Goal: Task Accomplishment & Management: Manage account settings

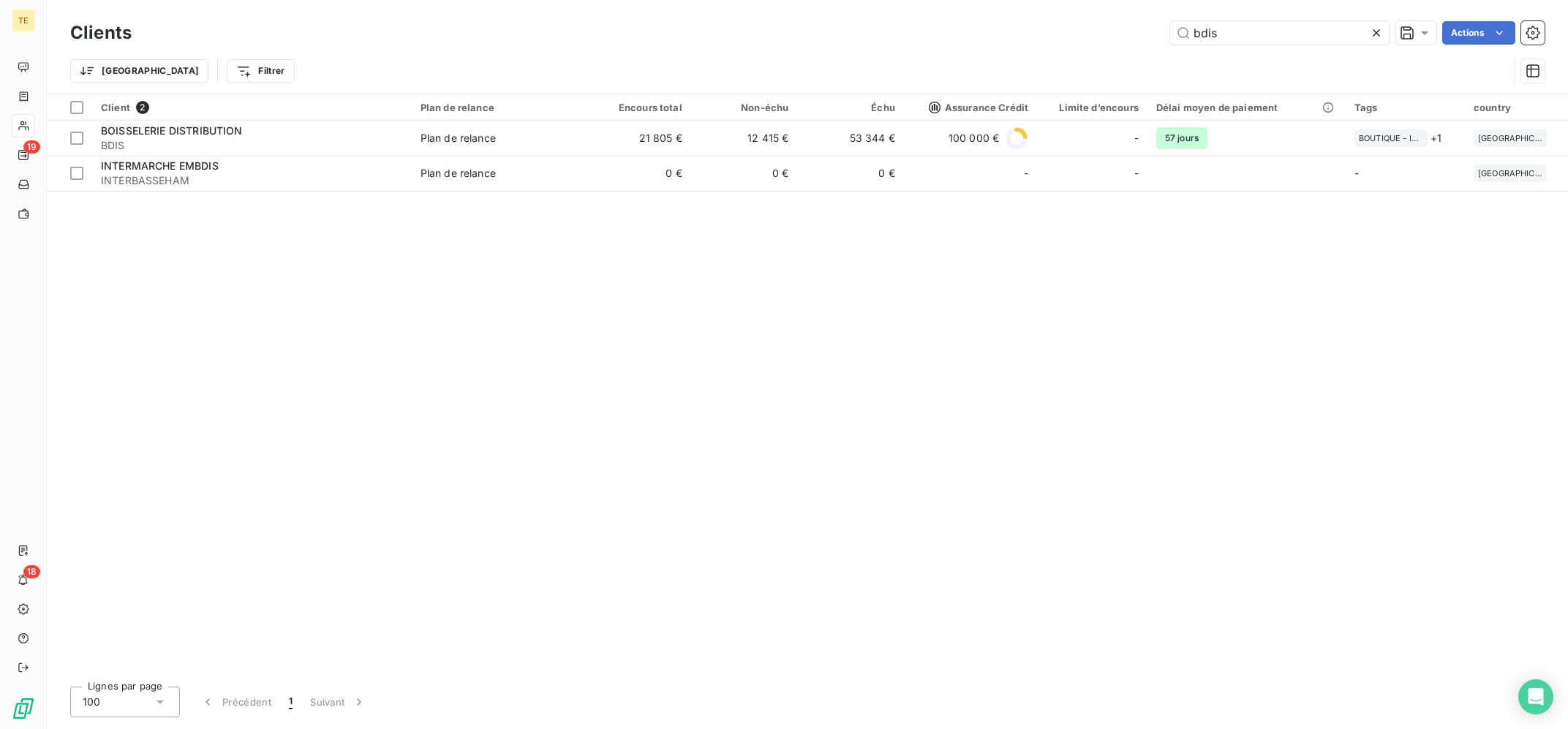
drag, startPoint x: 1176, startPoint y: 44, endPoint x: 1120, endPoint y: 46, distance: 56.0
click at [1171, 44] on input "bdis" at bounding box center [1280, 33] width 220 height 23
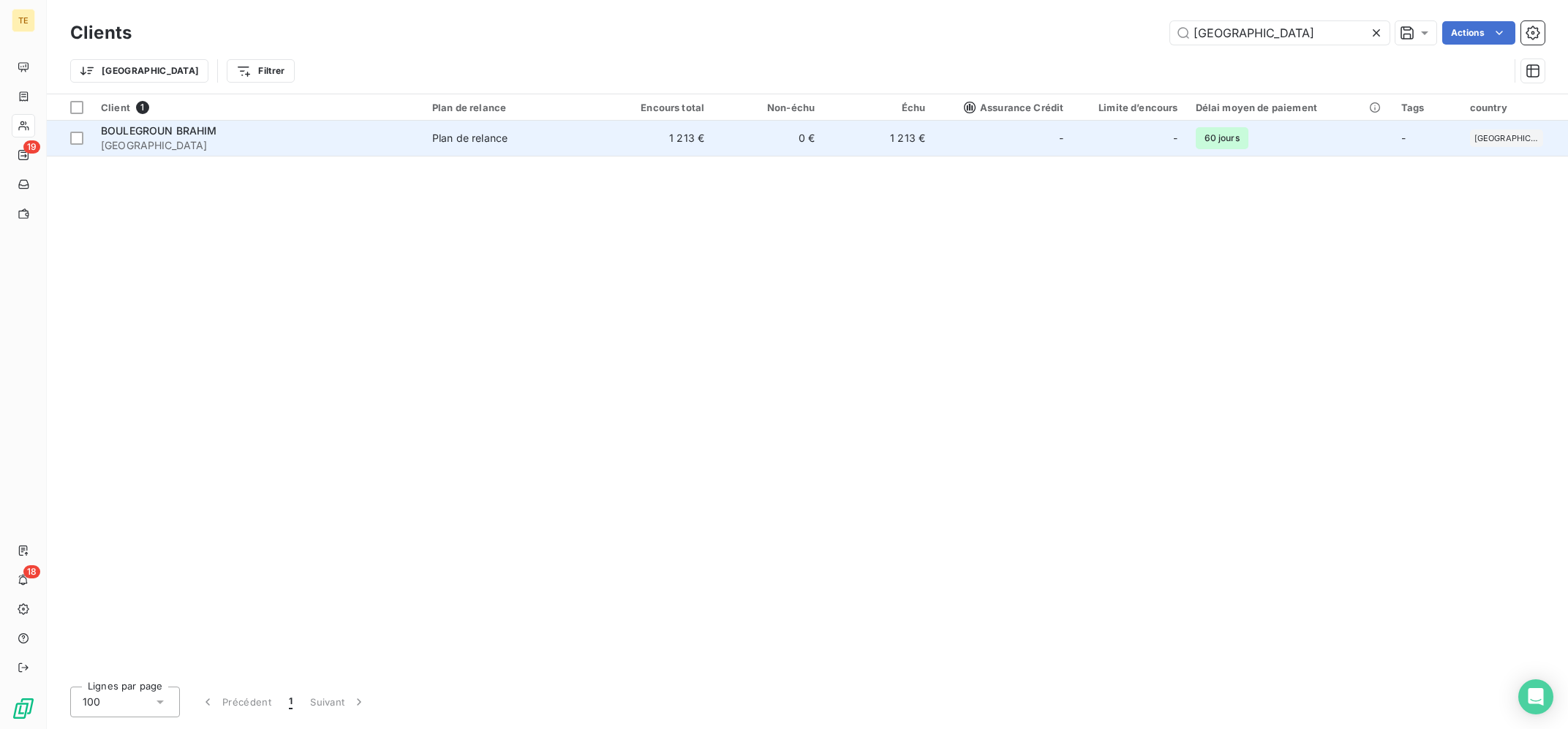
type input "[GEOGRAPHIC_DATA]"
click at [666, 125] on td "1 213 €" at bounding box center [657, 138] width 110 height 35
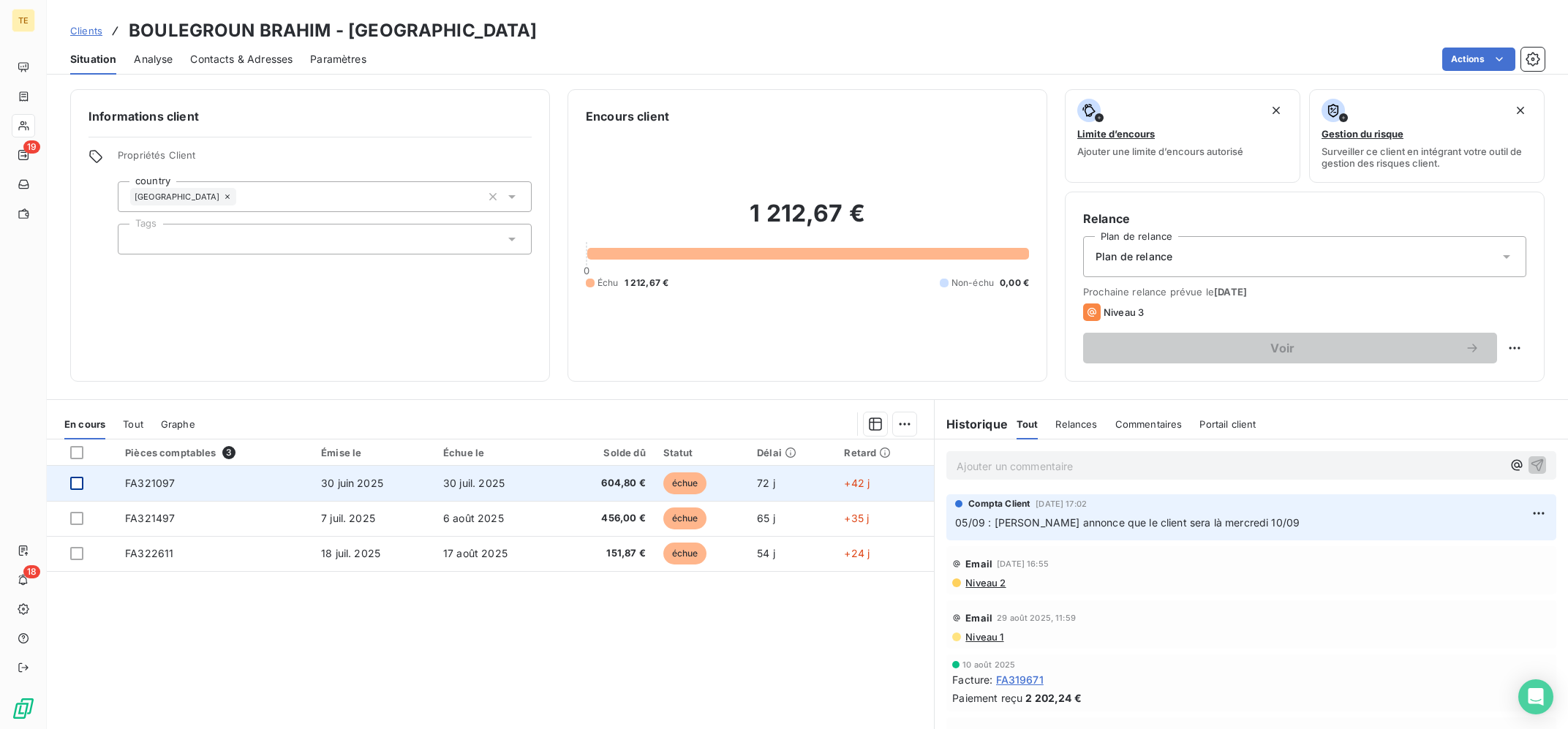
click at [77, 485] on div at bounding box center [77, 483] width 13 height 13
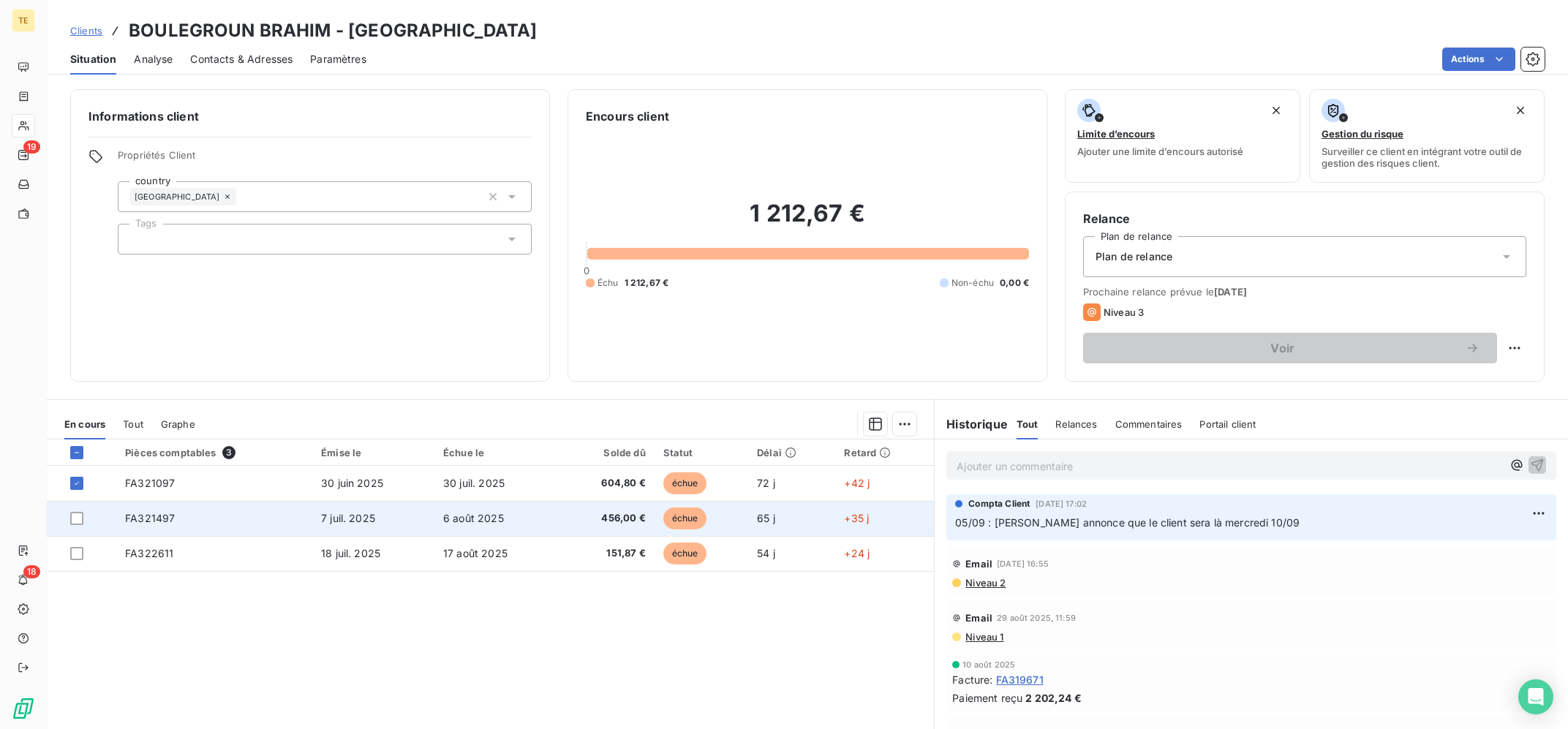
click at [78, 506] on td at bounding box center [82, 518] width 69 height 35
click at [78, 518] on div at bounding box center [77, 519] width 13 height 13
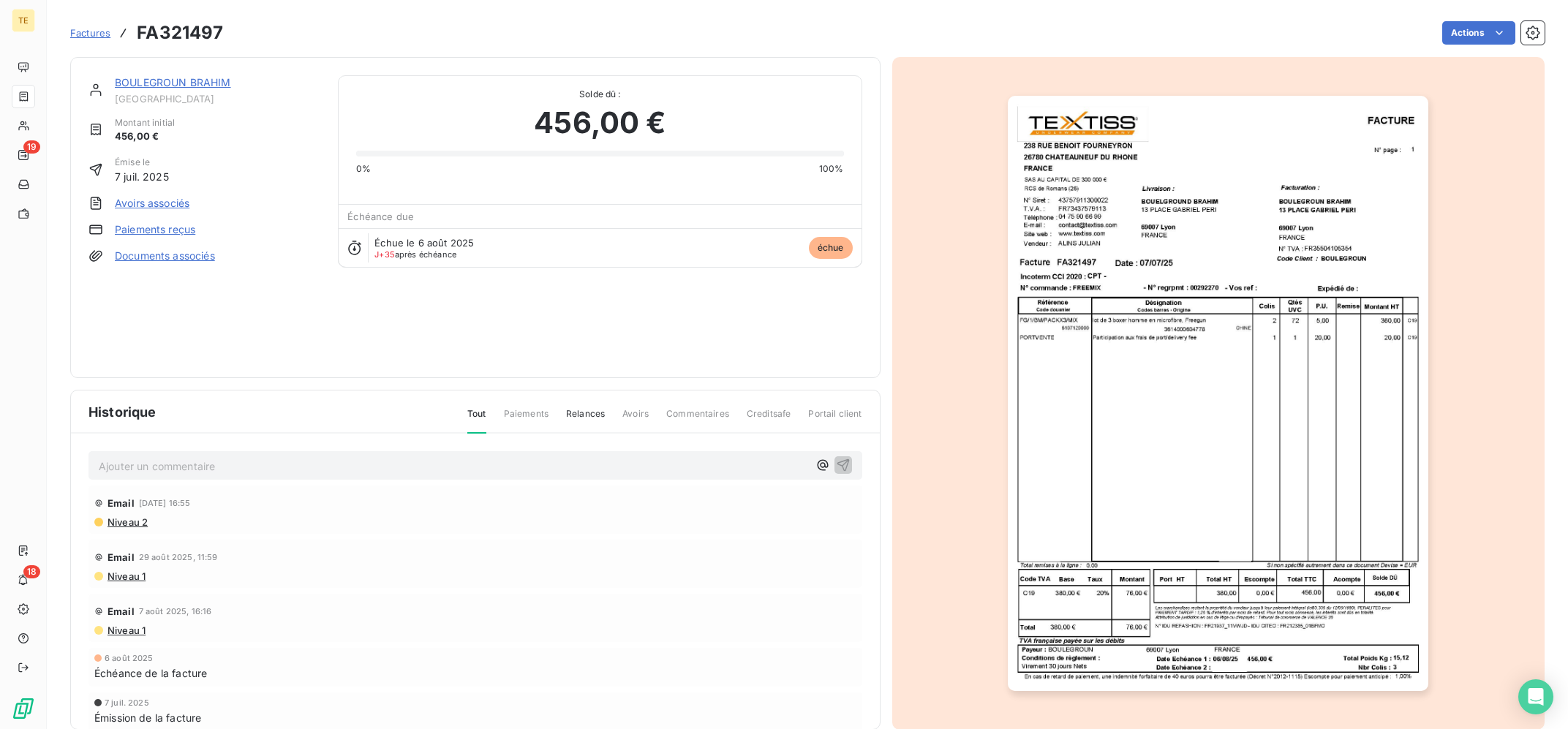
click at [147, 97] on span "[GEOGRAPHIC_DATA]" at bounding box center [218, 99] width 205 height 12
click at [148, 93] on span "[GEOGRAPHIC_DATA]" at bounding box center [218, 99] width 205 height 12
click at [153, 83] on link "BOULEGROUN BRAHIM" at bounding box center [173, 82] width 116 height 12
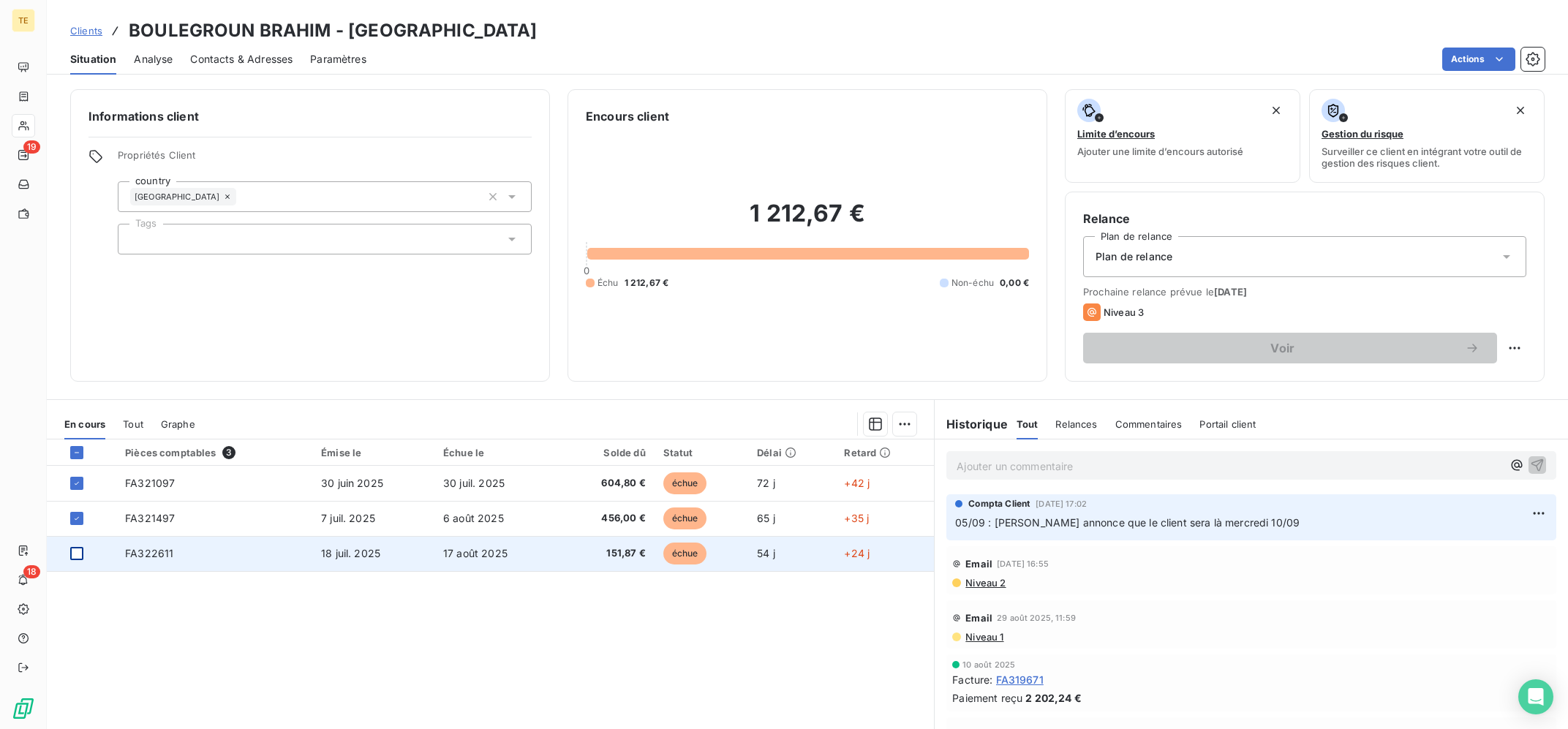
click at [82, 553] on div at bounding box center [77, 553] width 13 height 13
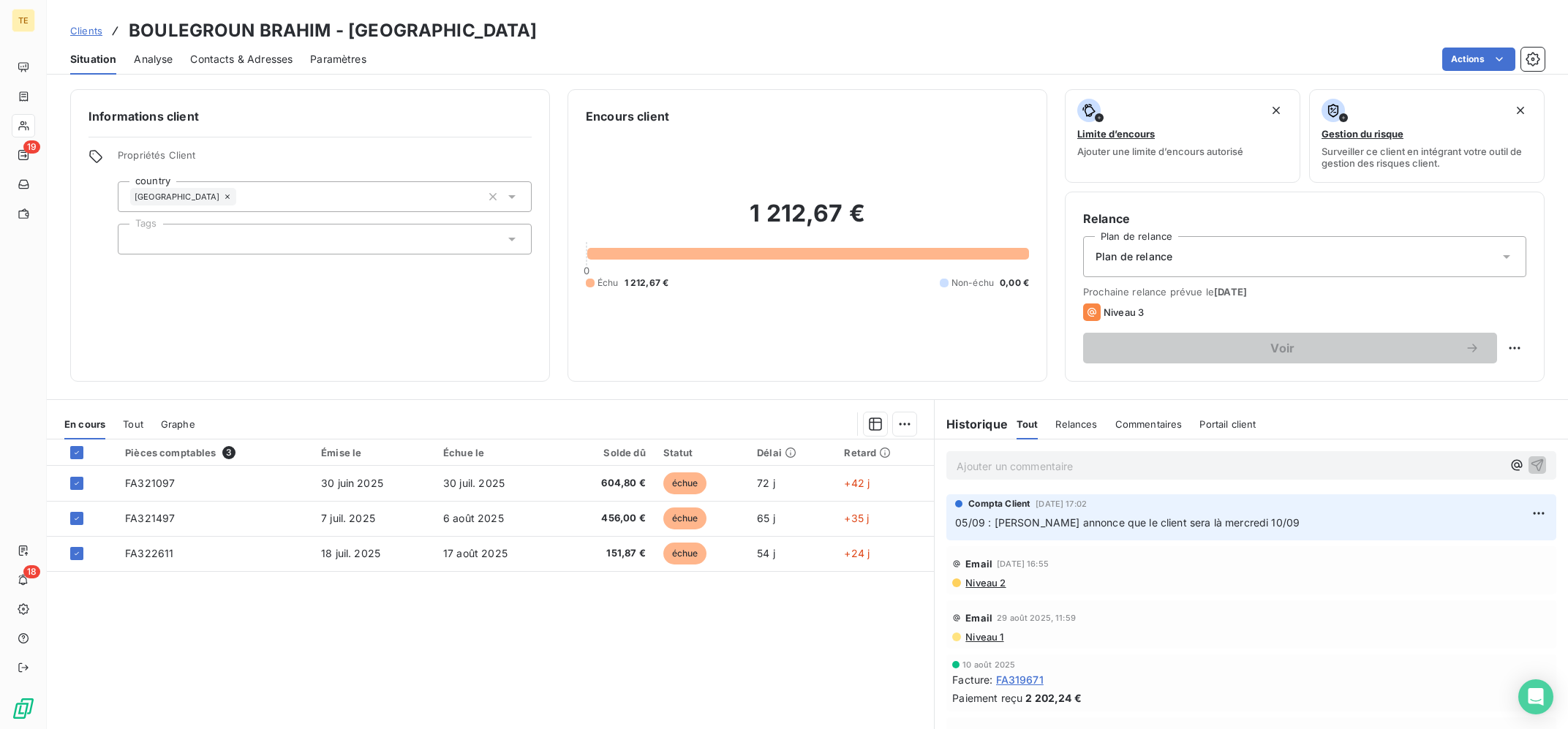
click at [917, 417] on div "En cours Tout Graphe" at bounding box center [490, 424] width 888 height 31
click at [915, 420] on html "TE 19 18 Clients BOULEGROUN BRAHIM - BOULEGROUN Situation Analyse Contacts & Ad…" at bounding box center [784, 364] width 1568 height 729
click at [812, 479] on div "Ajouter une promesse de paiement (3 factures)" at bounding box center [776, 482] width 266 height 23
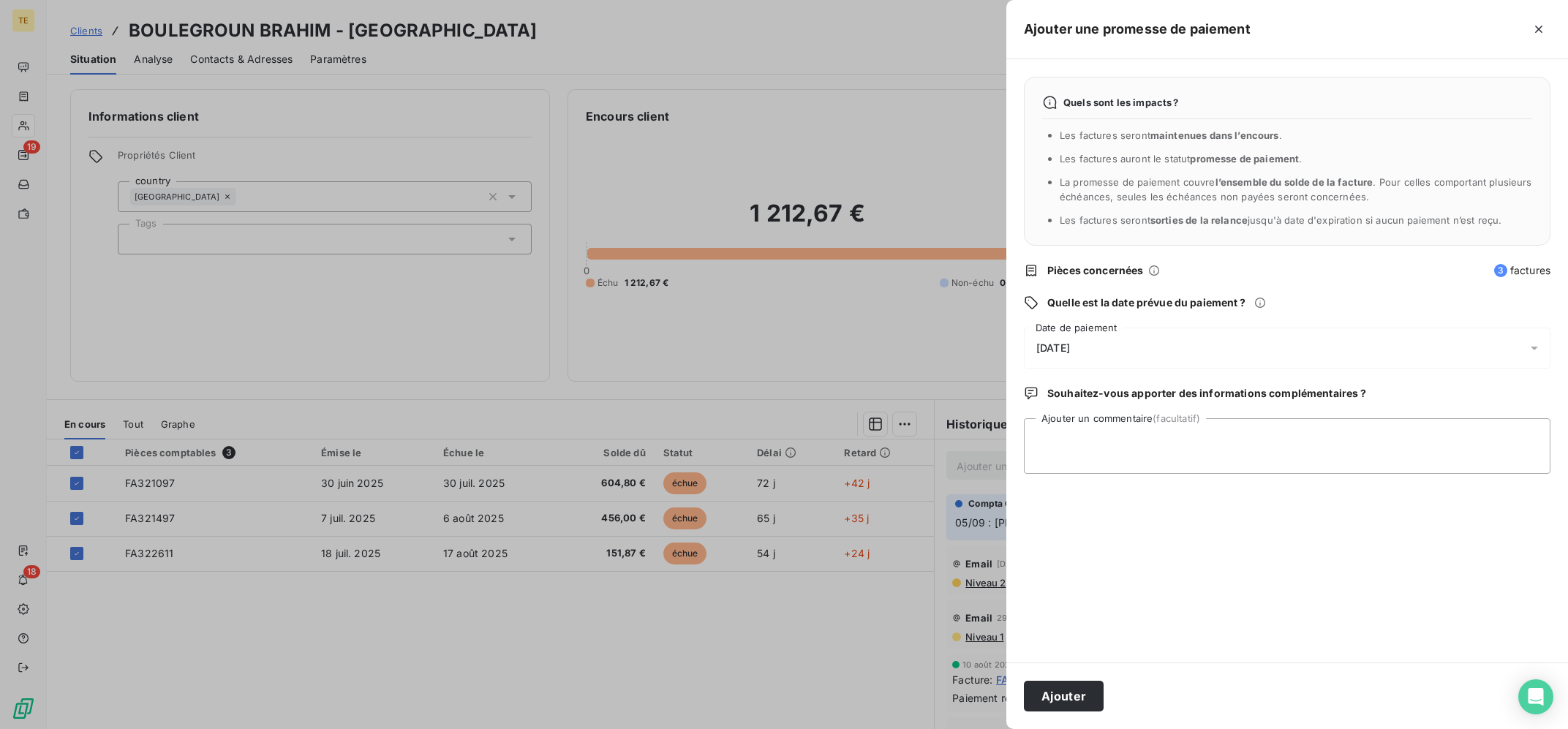
click at [1157, 346] on div "[DATE]" at bounding box center [1287, 348] width 527 height 41
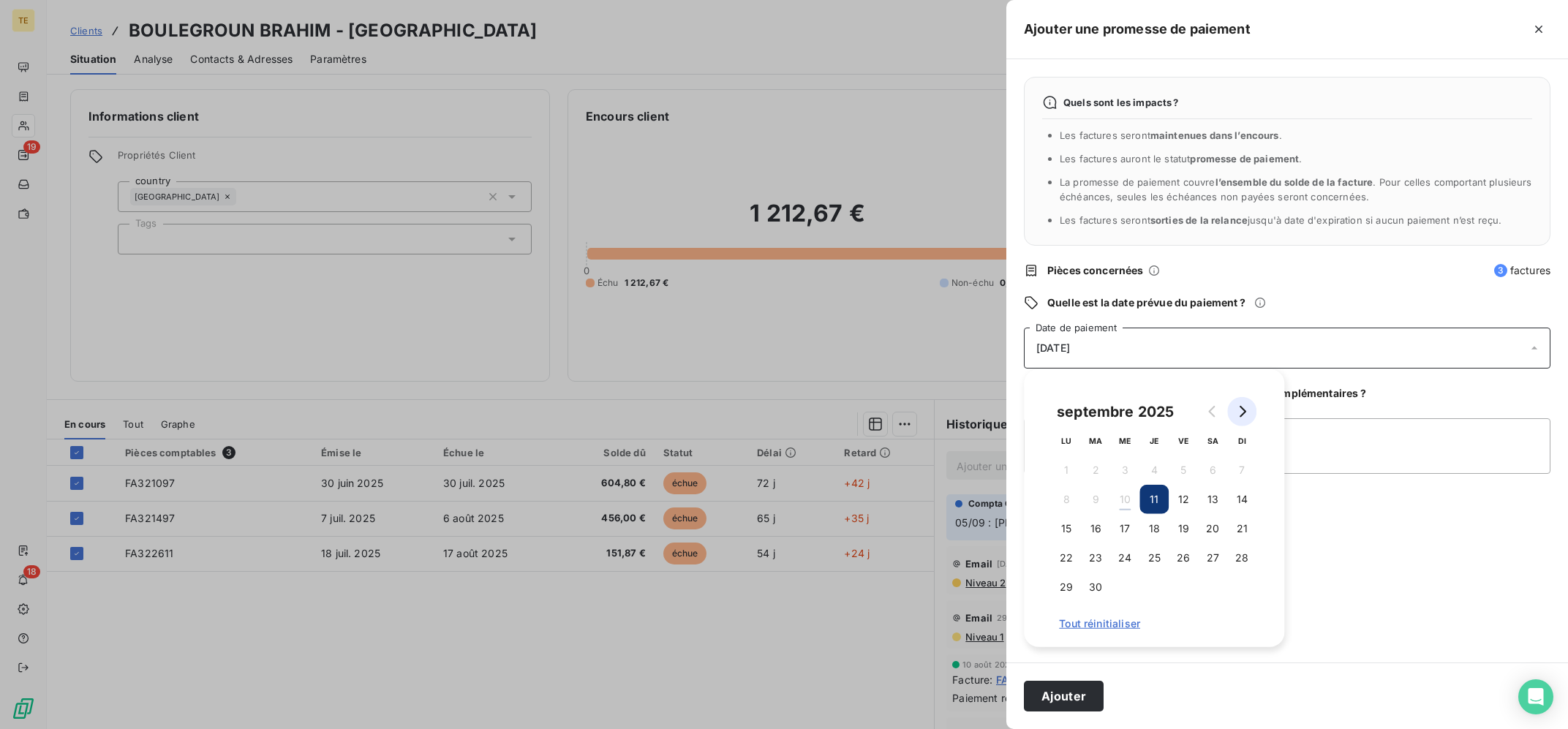
click at [1251, 411] on button "Go to next month" at bounding box center [1242, 412] width 29 height 29
click at [1180, 506] on button "10" at bounding box center [1183, 499] width 29 height 29
click at [1340, 440] on textarea "Ajouter un commentaire (facultatif)" at bounding box center [1287, 446] width 527 height 56
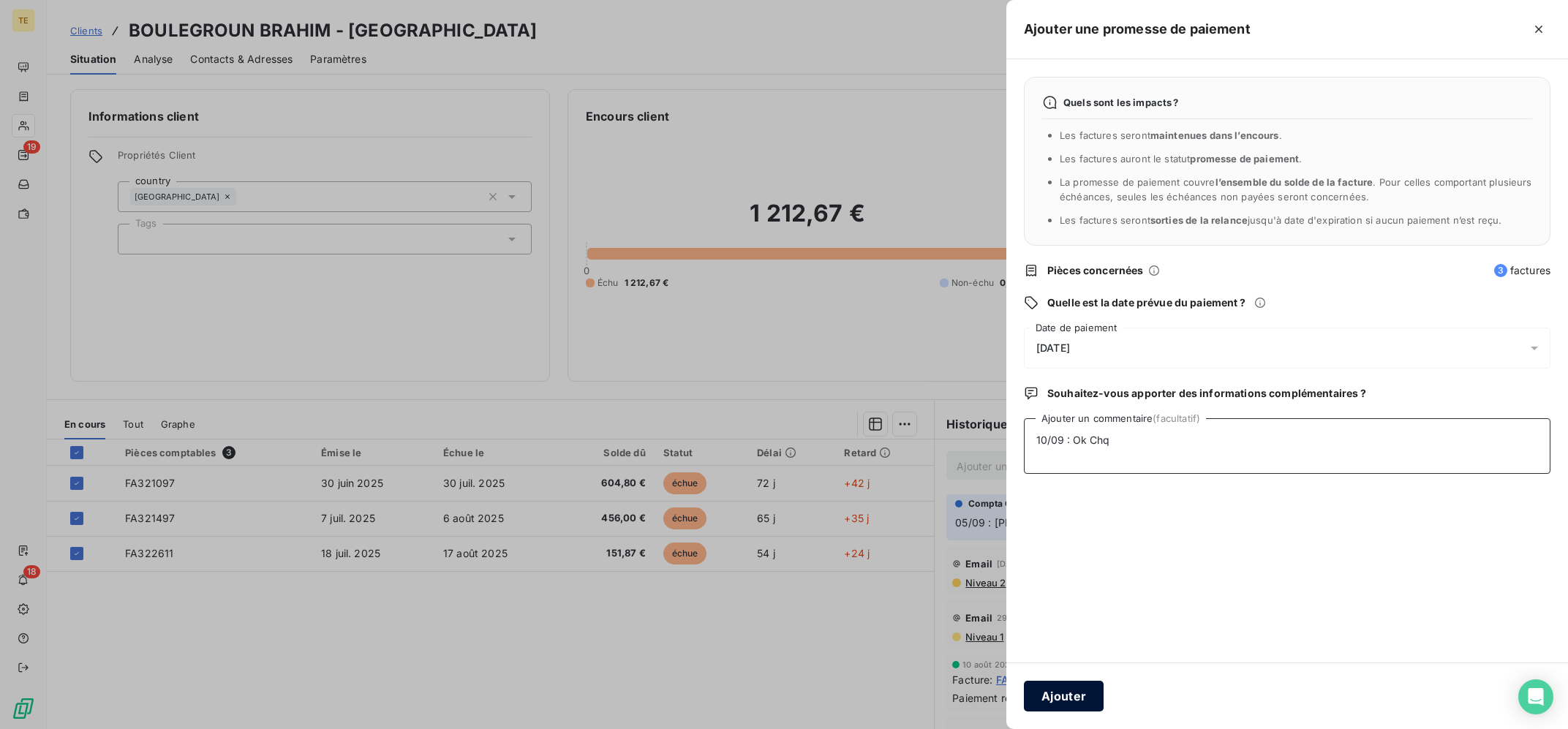
type textarea "10/09 : Ok Chq"
click at [1083, 698] on button "Ajouter" at bounding box center [1063, 696] width 80 height 31
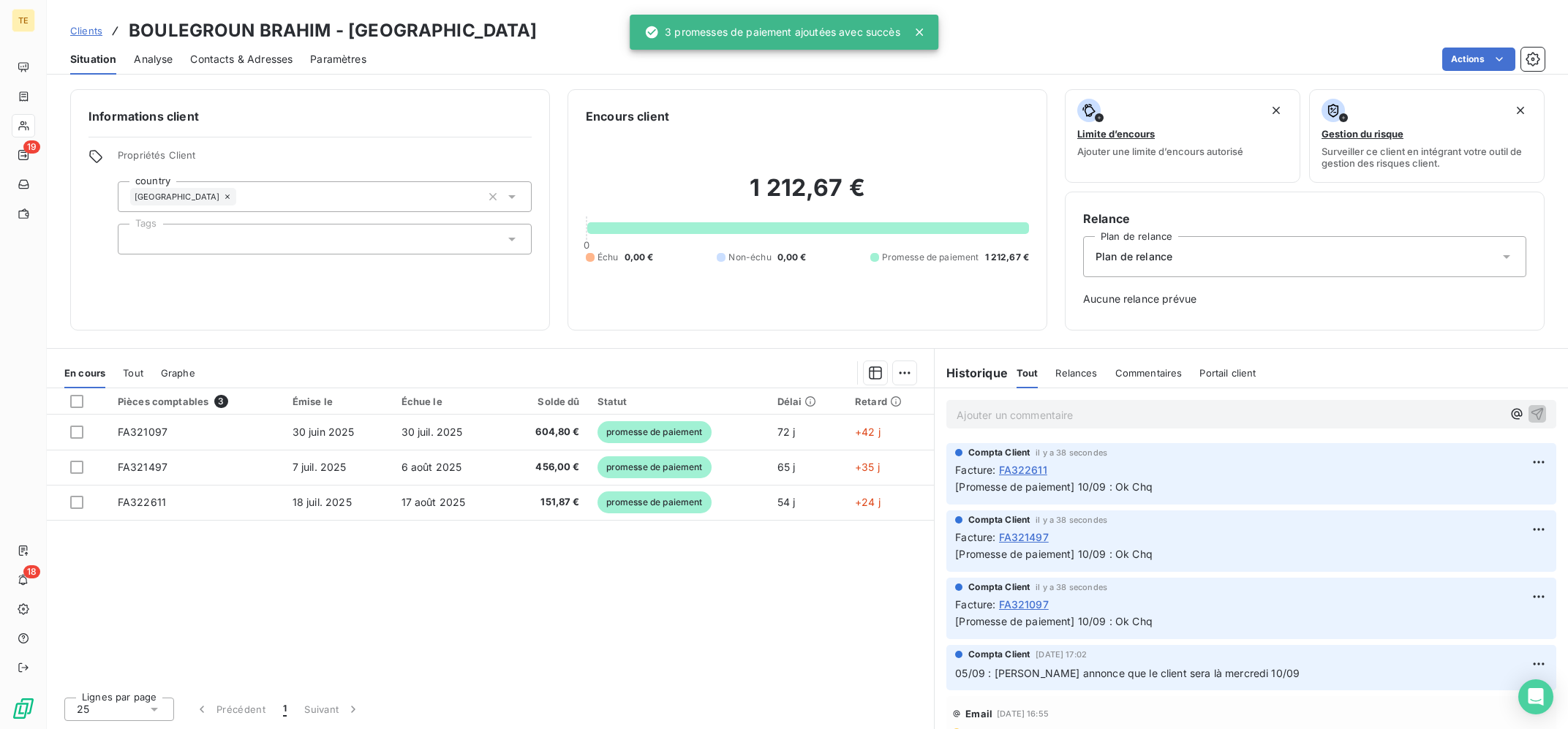
click at [729, 653] on div at bounding box center [784, 364] width 1568 height 729
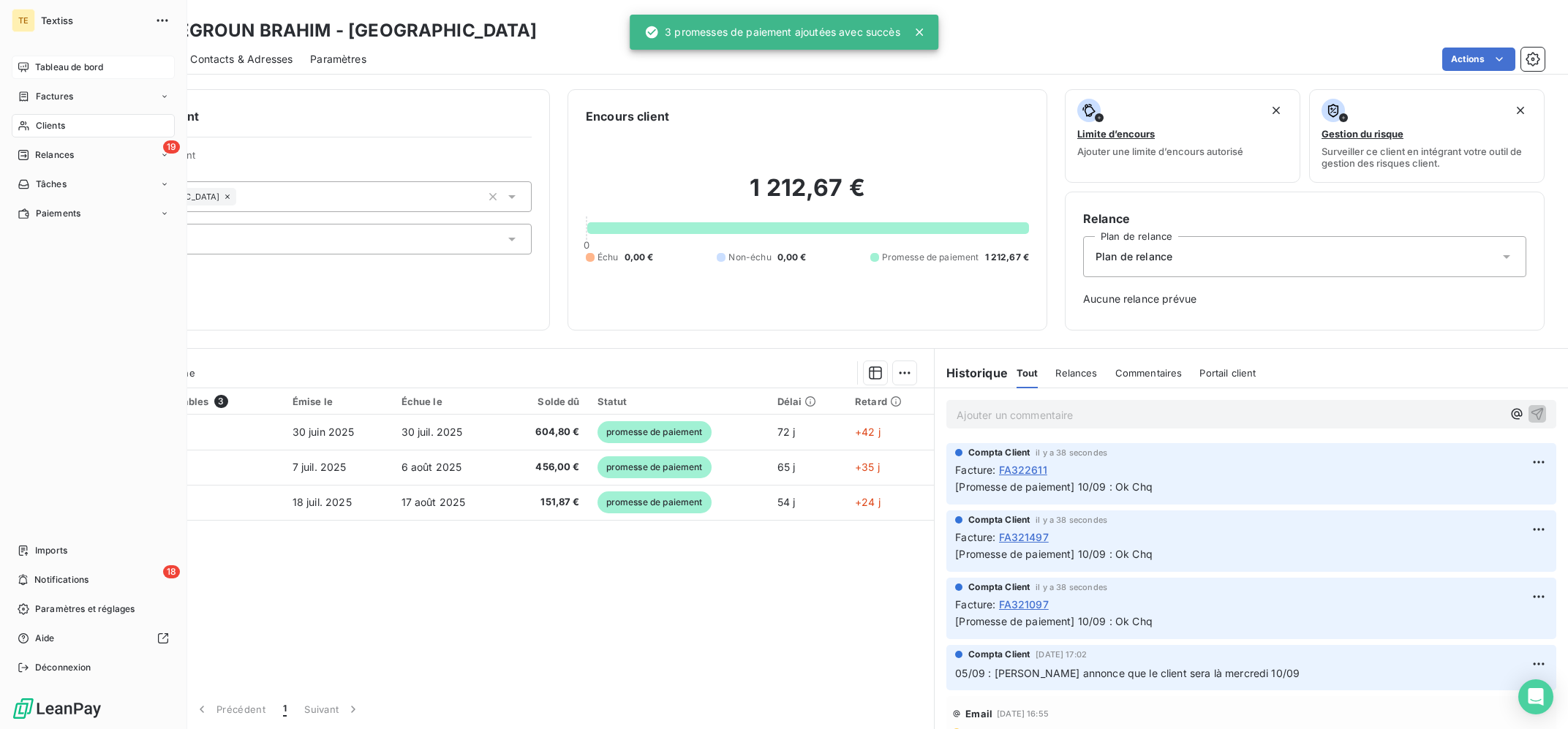
click at [69, 69] on span "Tableau de bord" at bounding box center [69, 67] width 68 height 13
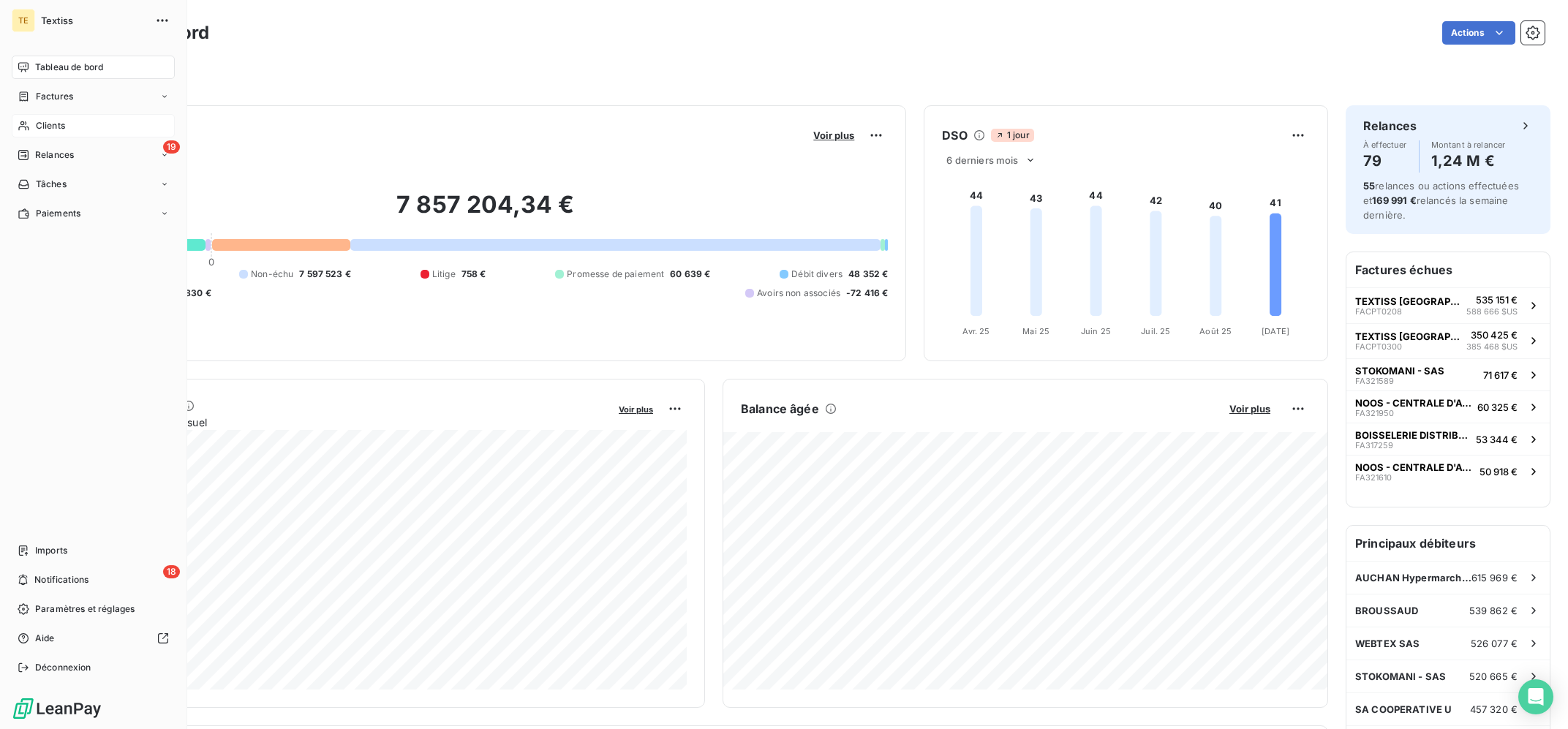
click at [51, 127] on span "Clients" at bounding box center [50, 126] width 29 height 13
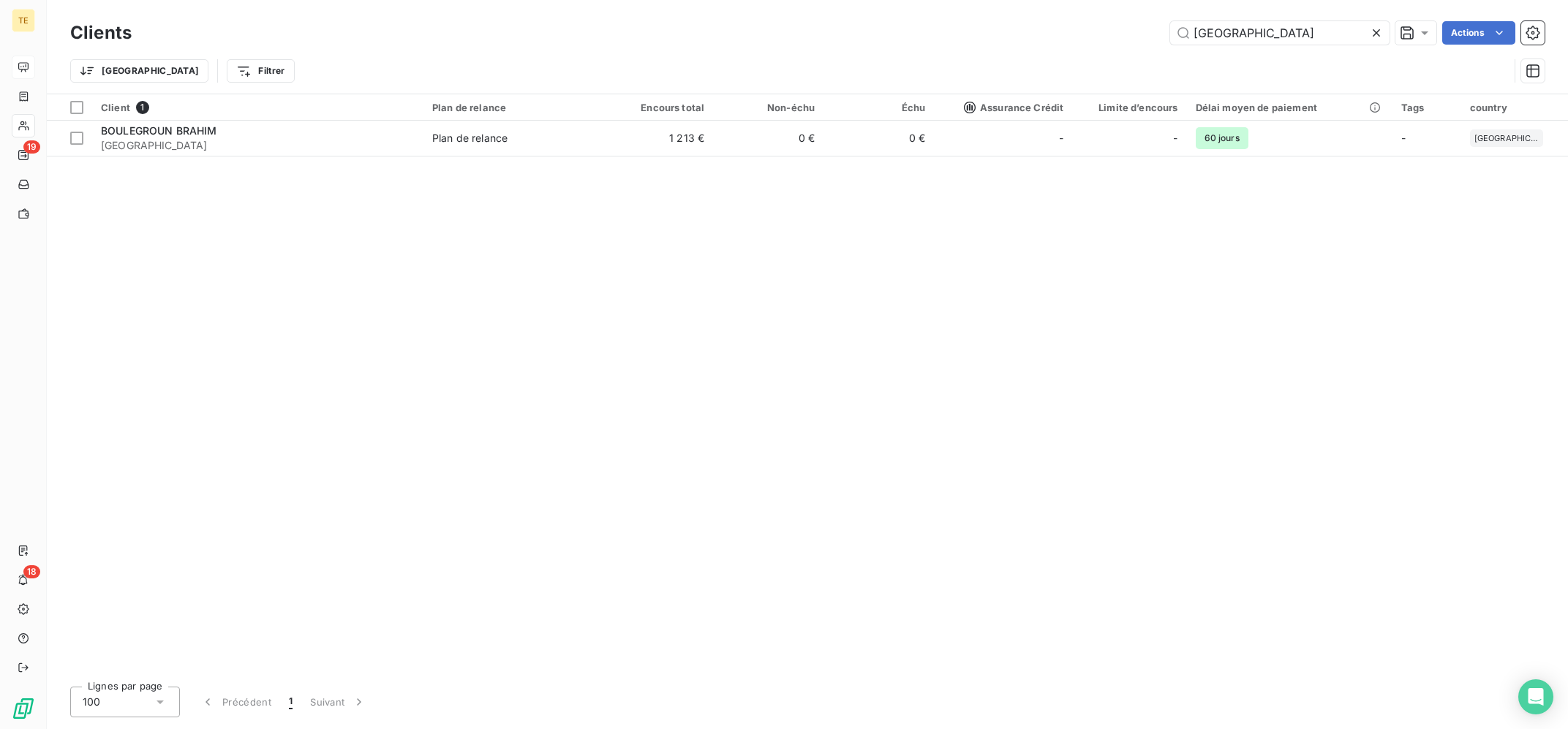
drag, startPoint x: 1337, startPoint y: 28, endPoint x: 1038, endPoint y: 19, distance: 299.1
click at [1171, 26] on input "[GEOGRAPHIC_DATA]" at bounding box center [1280, 33] width 220 height 23
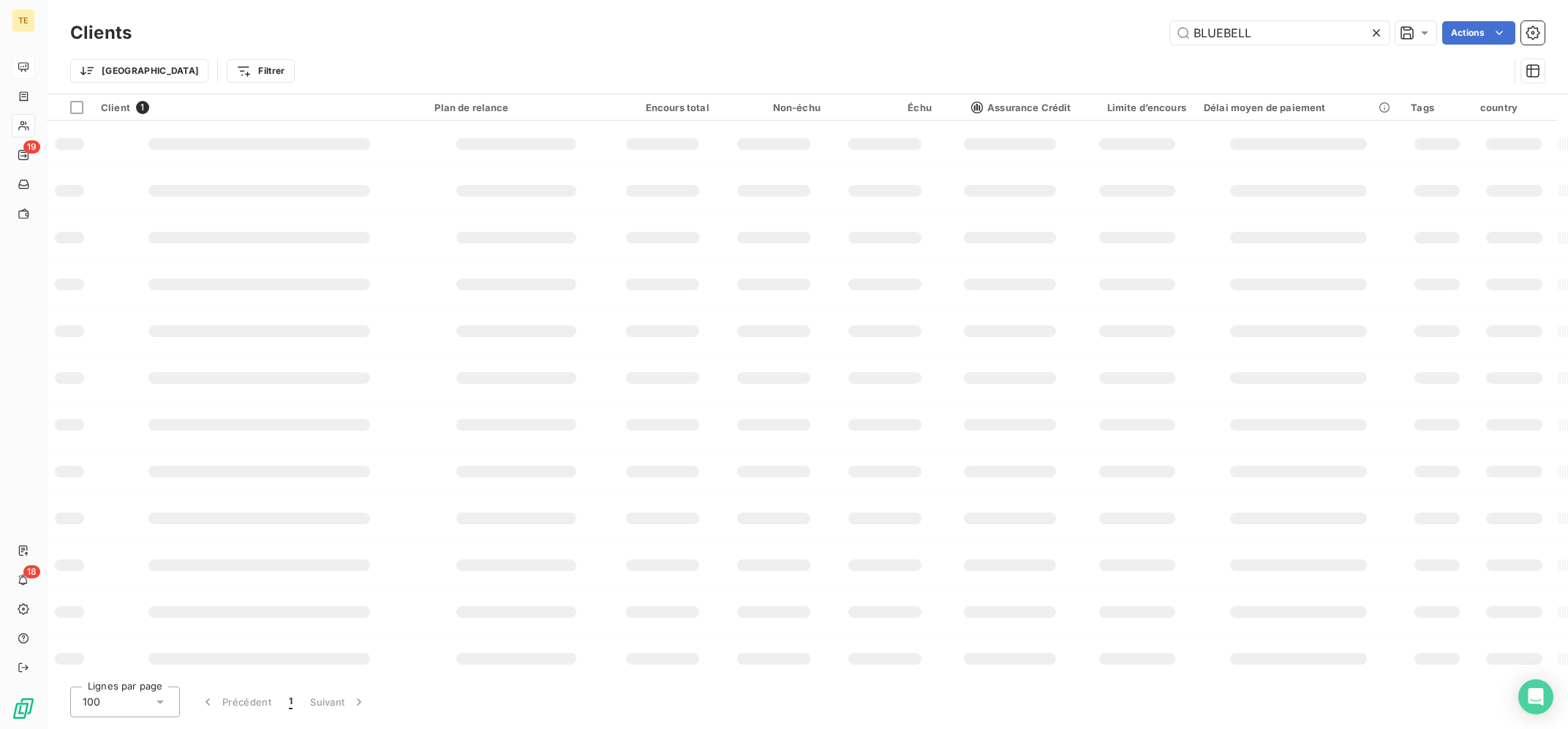
type input "BLUEBELL"
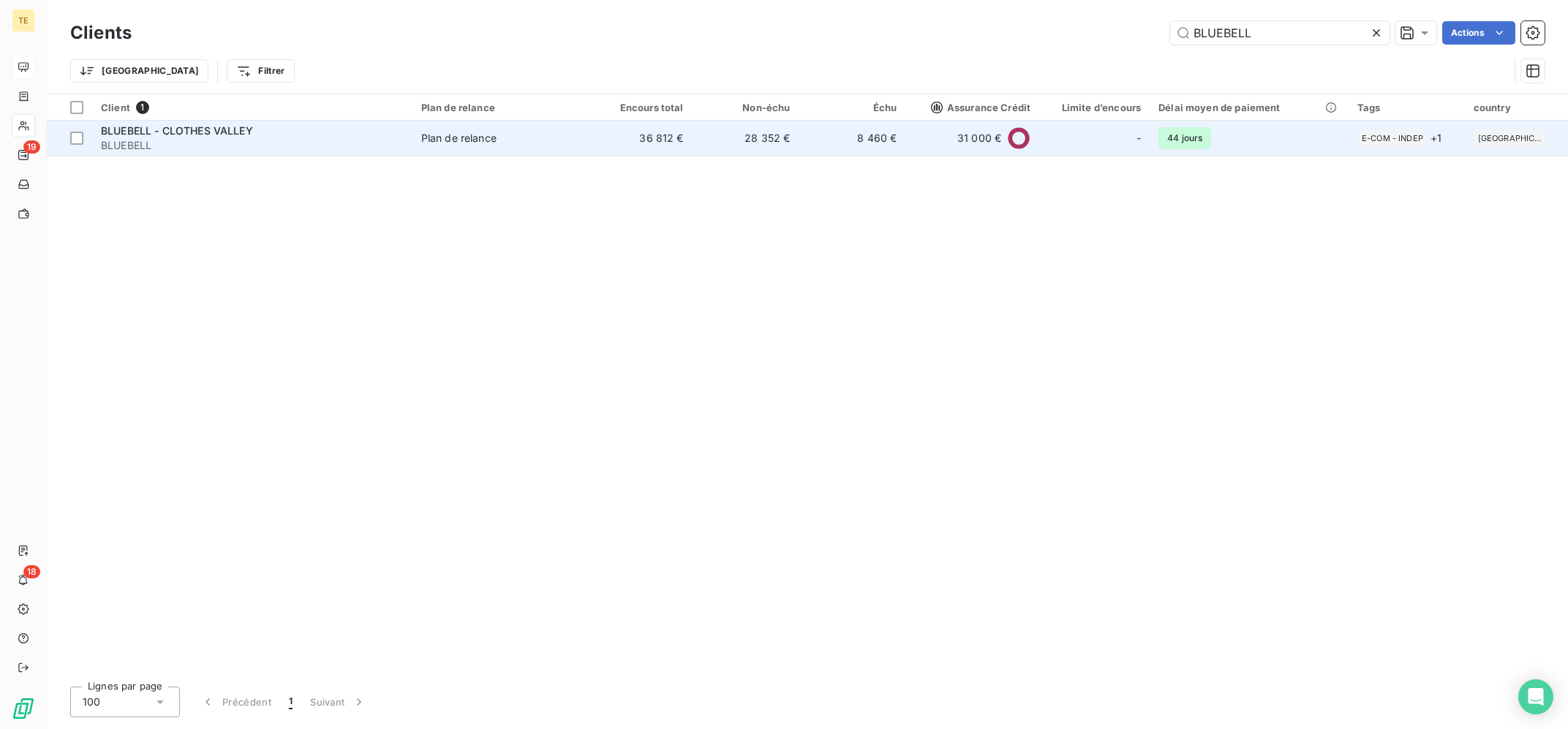
click at [564, 154] on td "Plan de relance" at bounding box center [499, 138] width 174 height 35
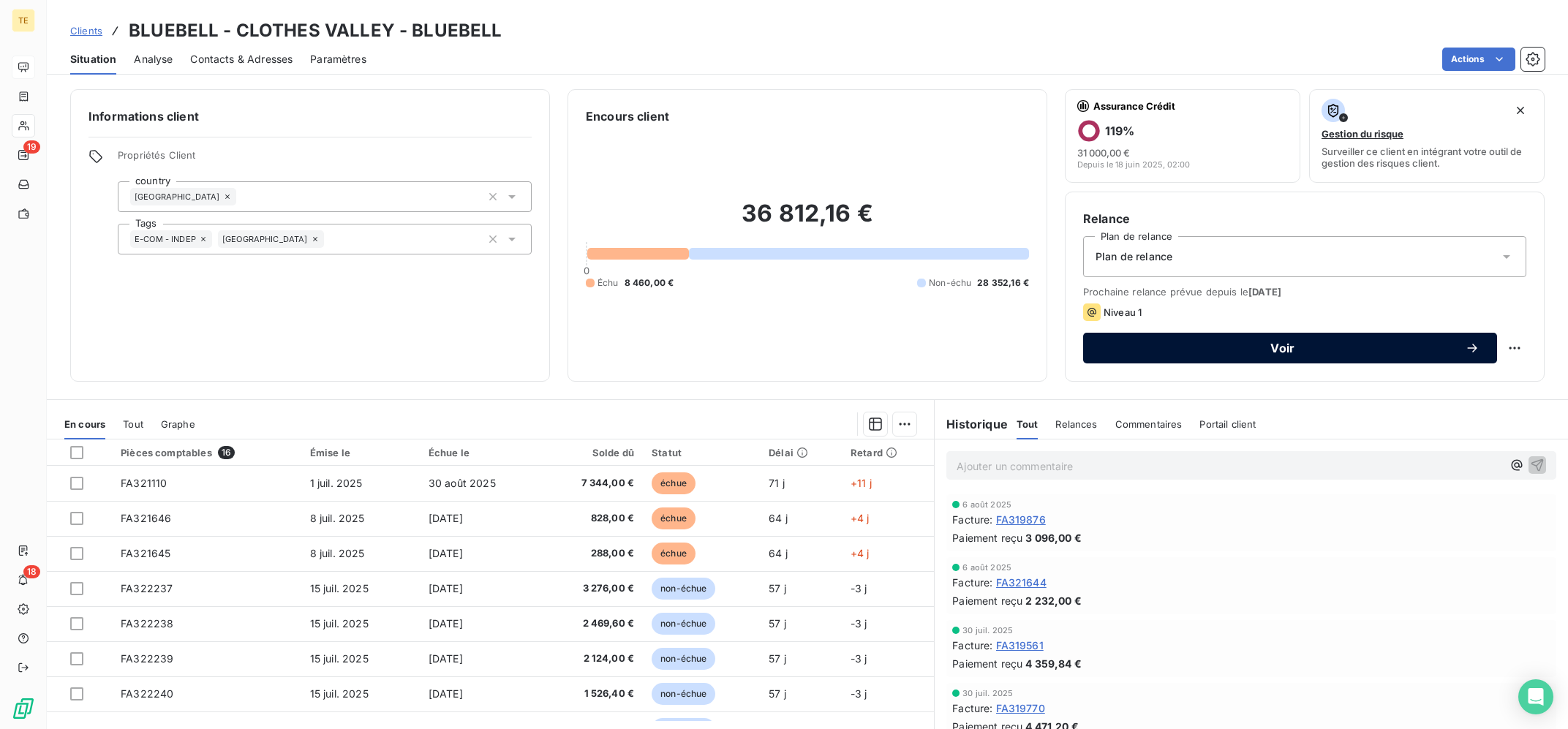
click at [1291, 342] on span "Voir" at bounding box center [1283, 348] width 365 height 12
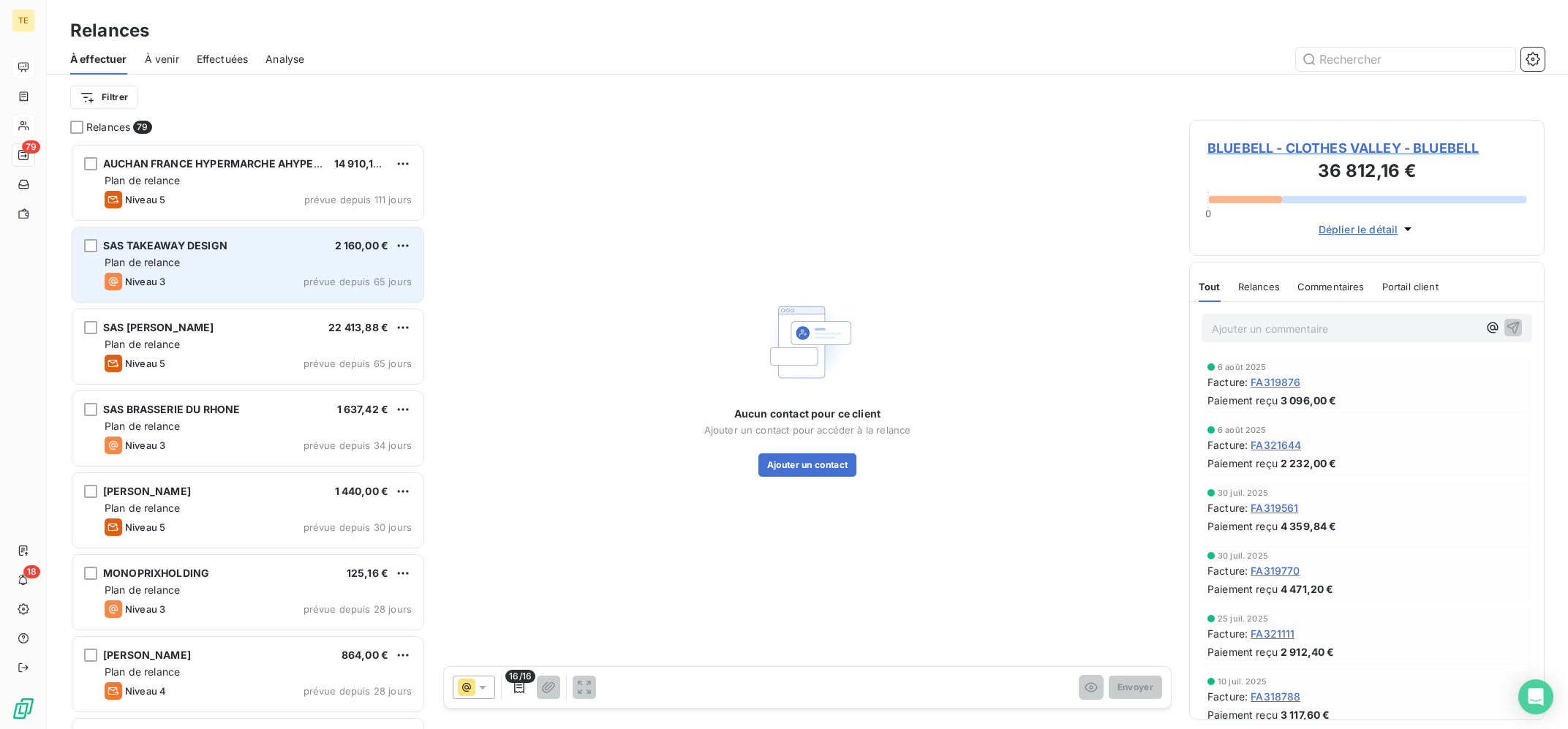
scroll to position [585, 355]
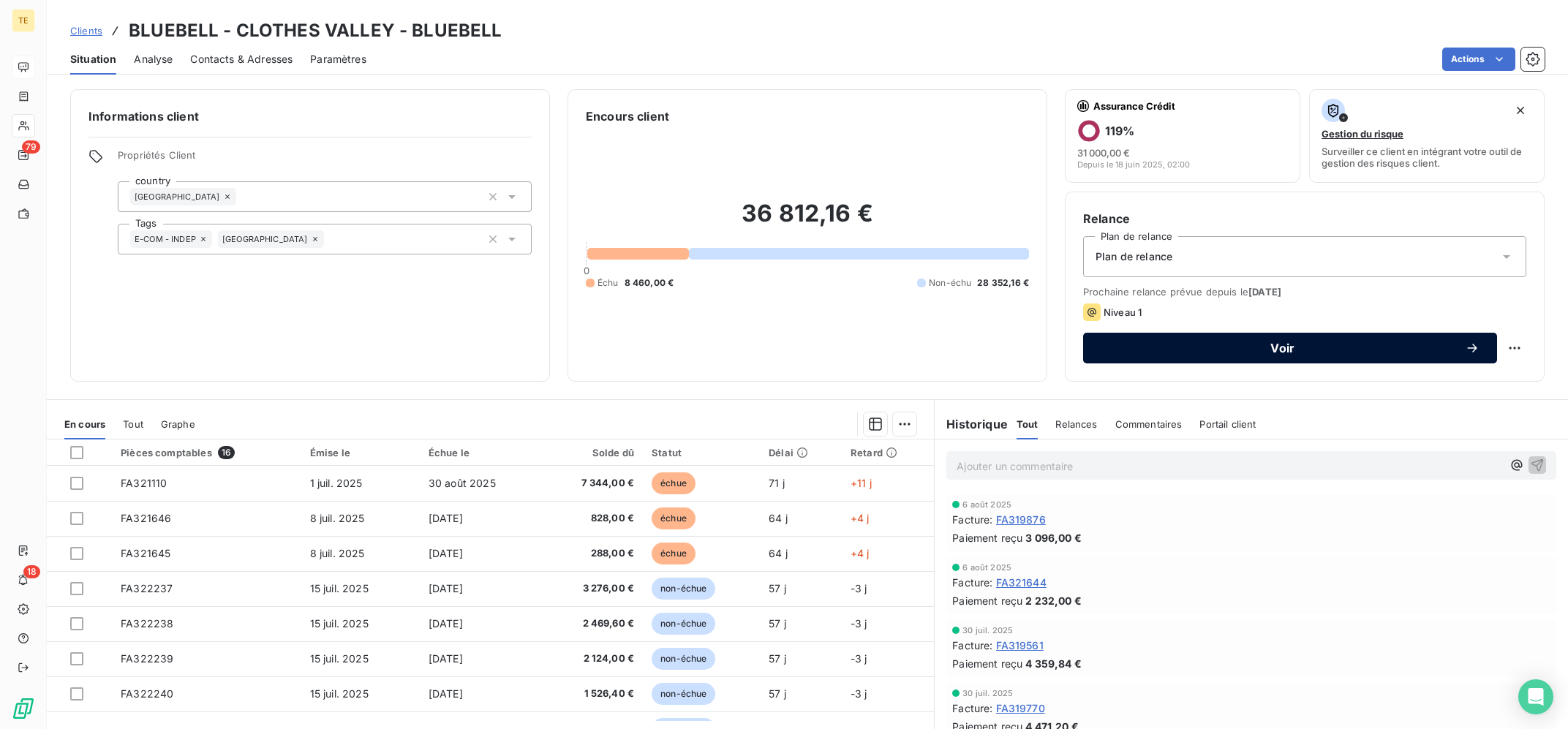
click at [1303, 349] on span "Voir" at bounding box center [1283, 348] width 365 height 12
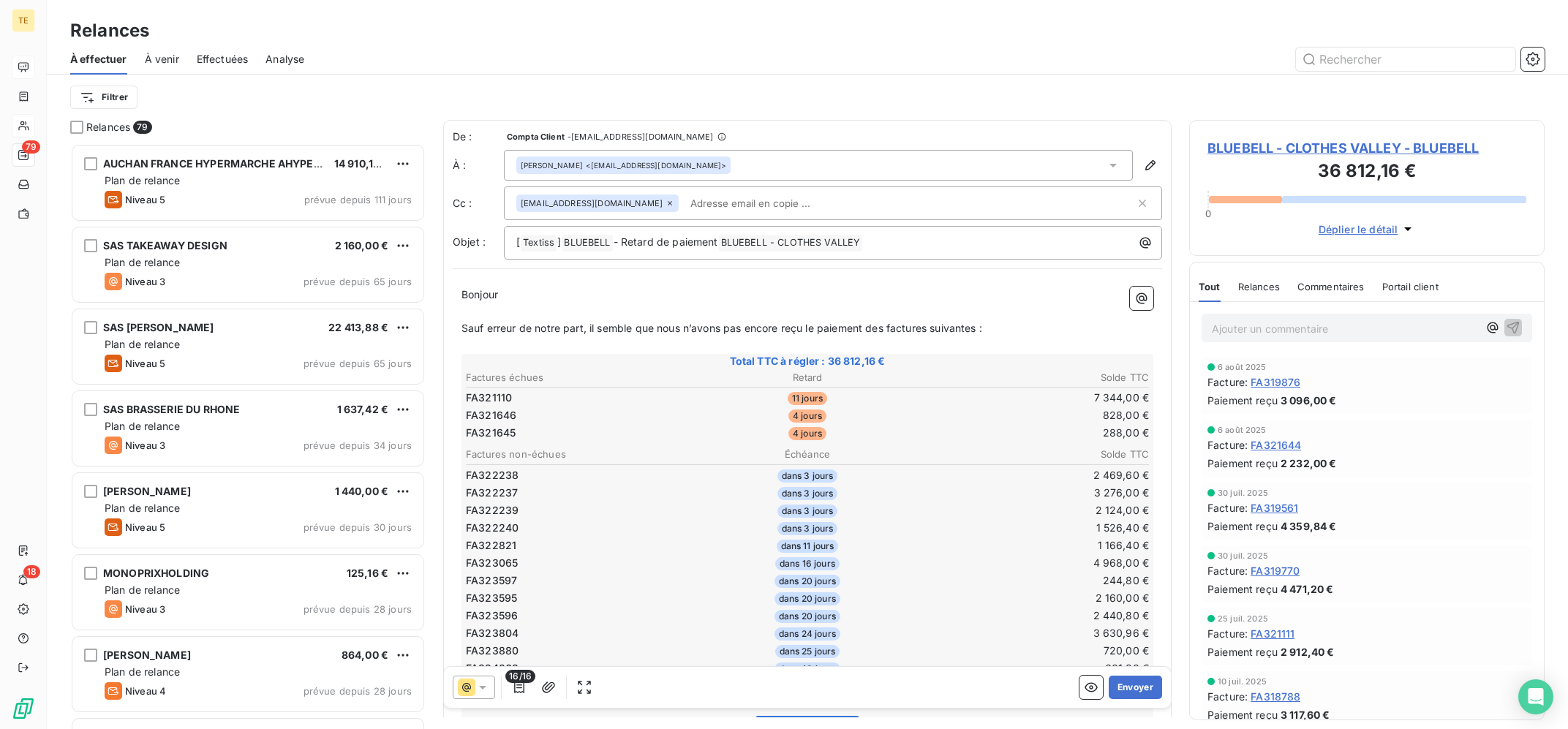
scroll to position [585, 355]
click at [1359, 330] on p "Ajouter un commentaire ﻿" at bounding box center [1344, 328] width 266 height 18
click at [482, 689] on icon at bounding box center [482, 687] width 14 height 14
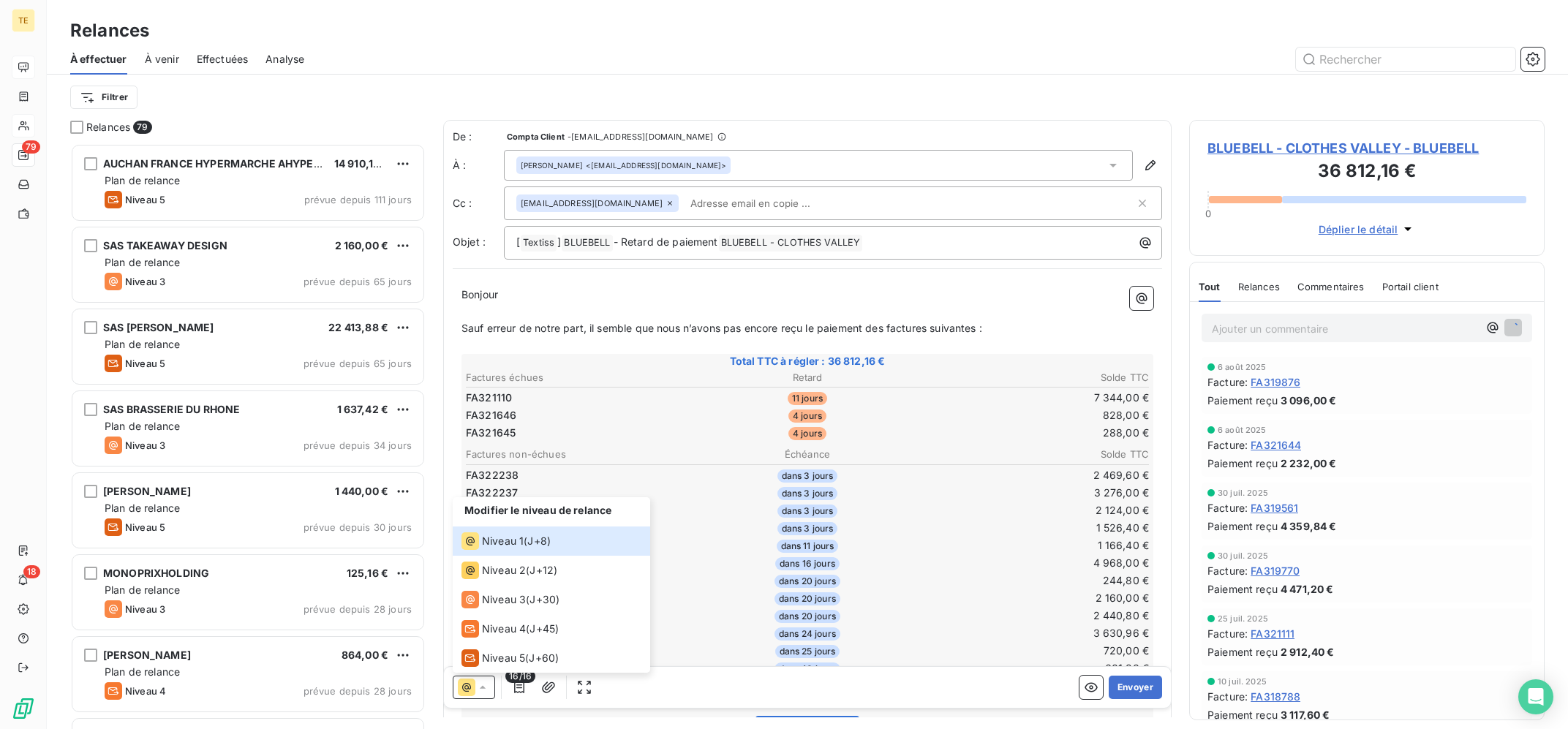
click at [653, 684] on div "Modifier le niveau de relance Niveau 1 ( J+8 ) Niveau 2 ( J+12 ) Niveau 3 ( J+3…" at bounding box center [808, 687] width 727 height 41
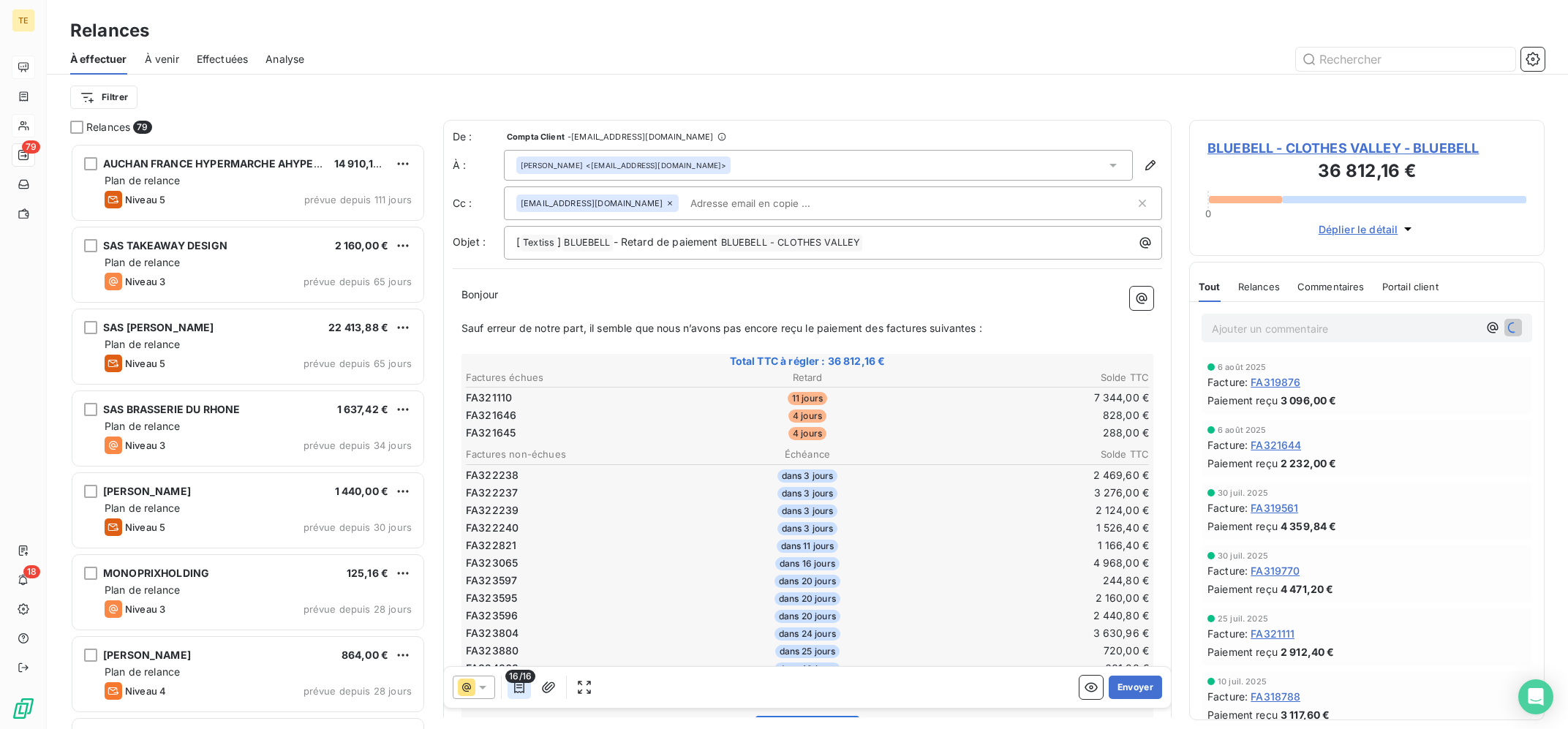
click at [520, 685] on icon "button" at bounding box center [519, 687] width 11 height 12
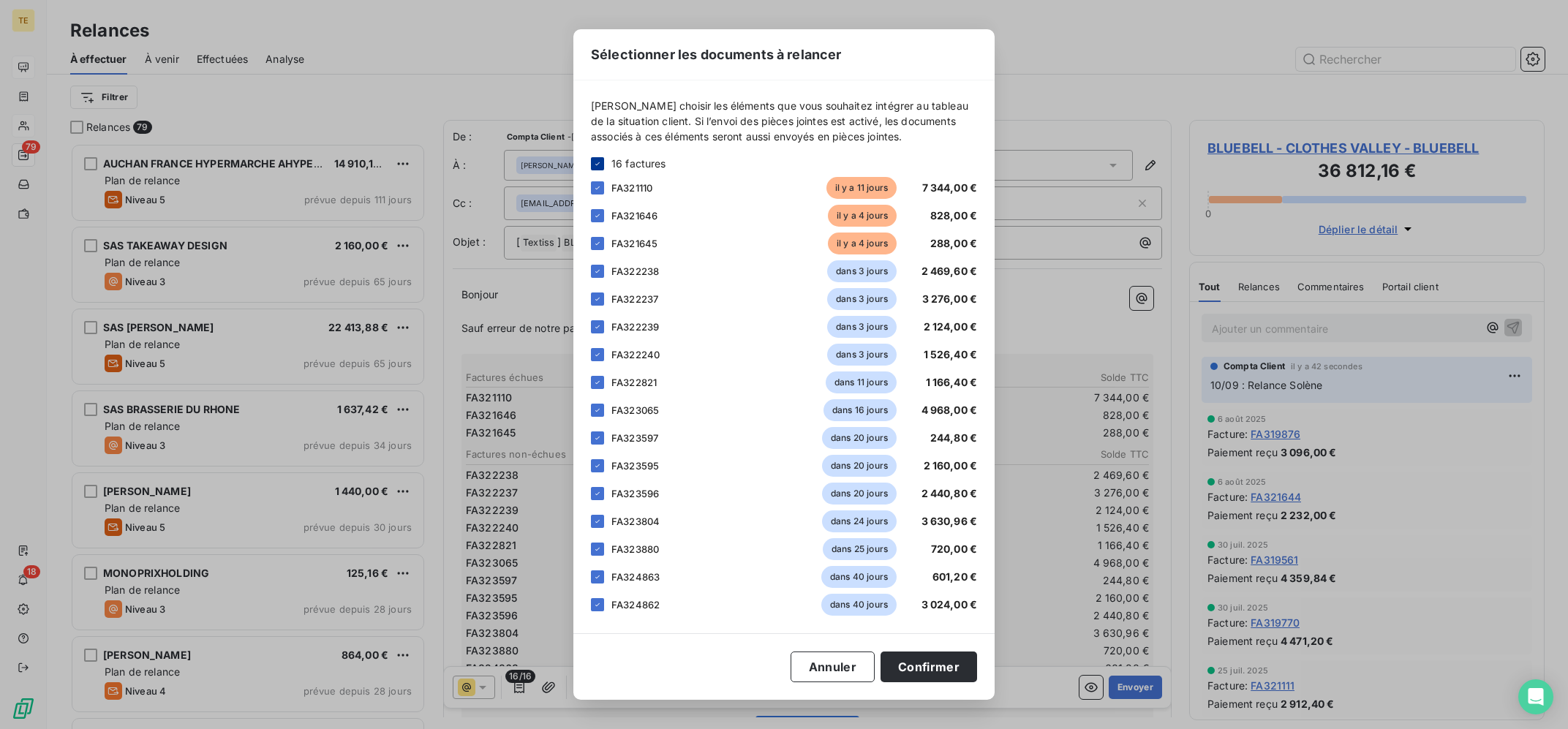
click at [601, 161] on icon at bounding box center [597, 163] width 9 height 9
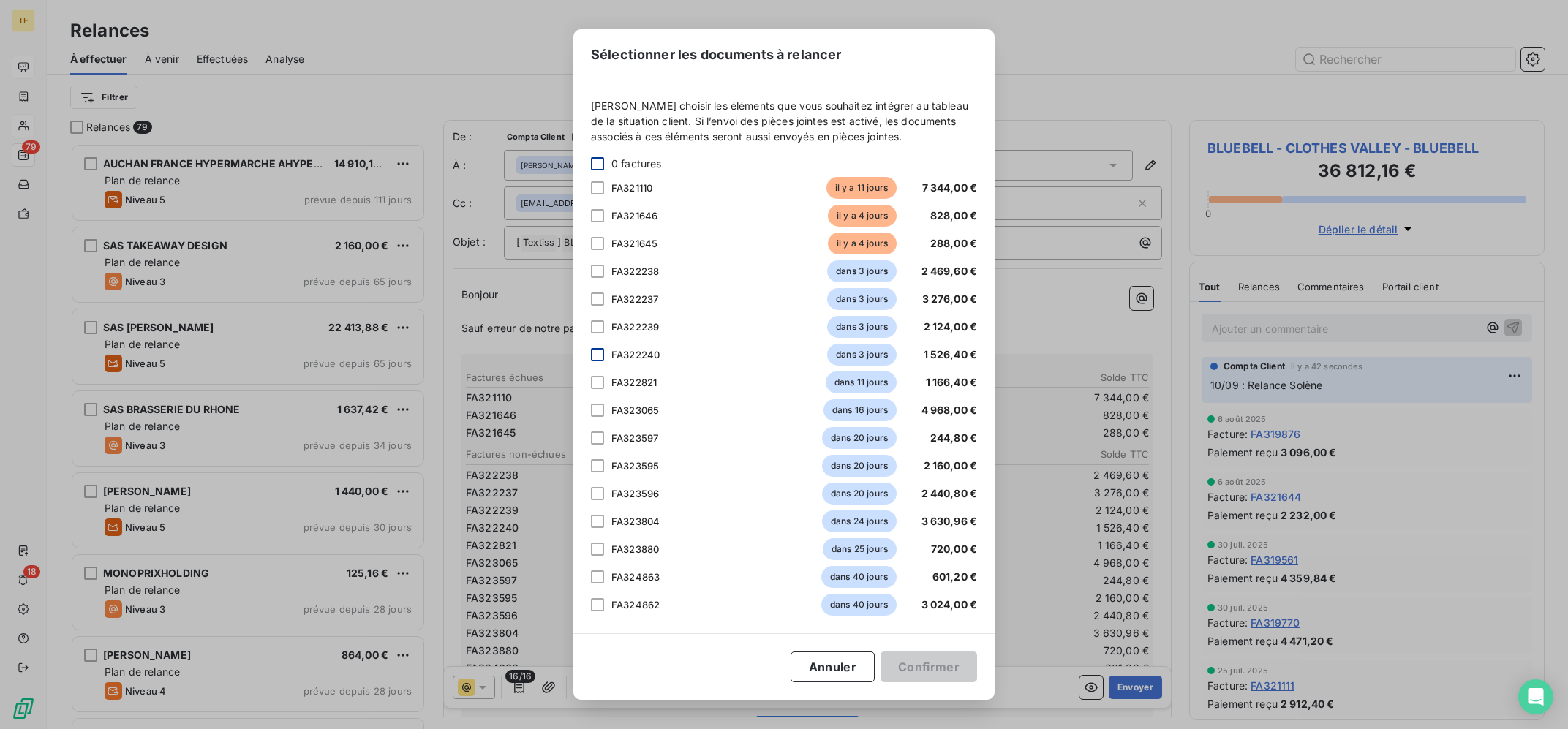
click at [594, 357] on div at bounding box center [598, 355] width 13 height 13
click at [599, 319] on div "FA322239 dans 3 jours 2 124,00 €" at bounding box center [784, 326] width 386 height 22
click at [601, 328] on div at bounding box center [598, 327] width 13 height 13
click at [601, 296] on div at bounding box center [598, 299] width 13 height 13
click at [601, 269] on div at bounding box center [598, 271] width 13 height 13
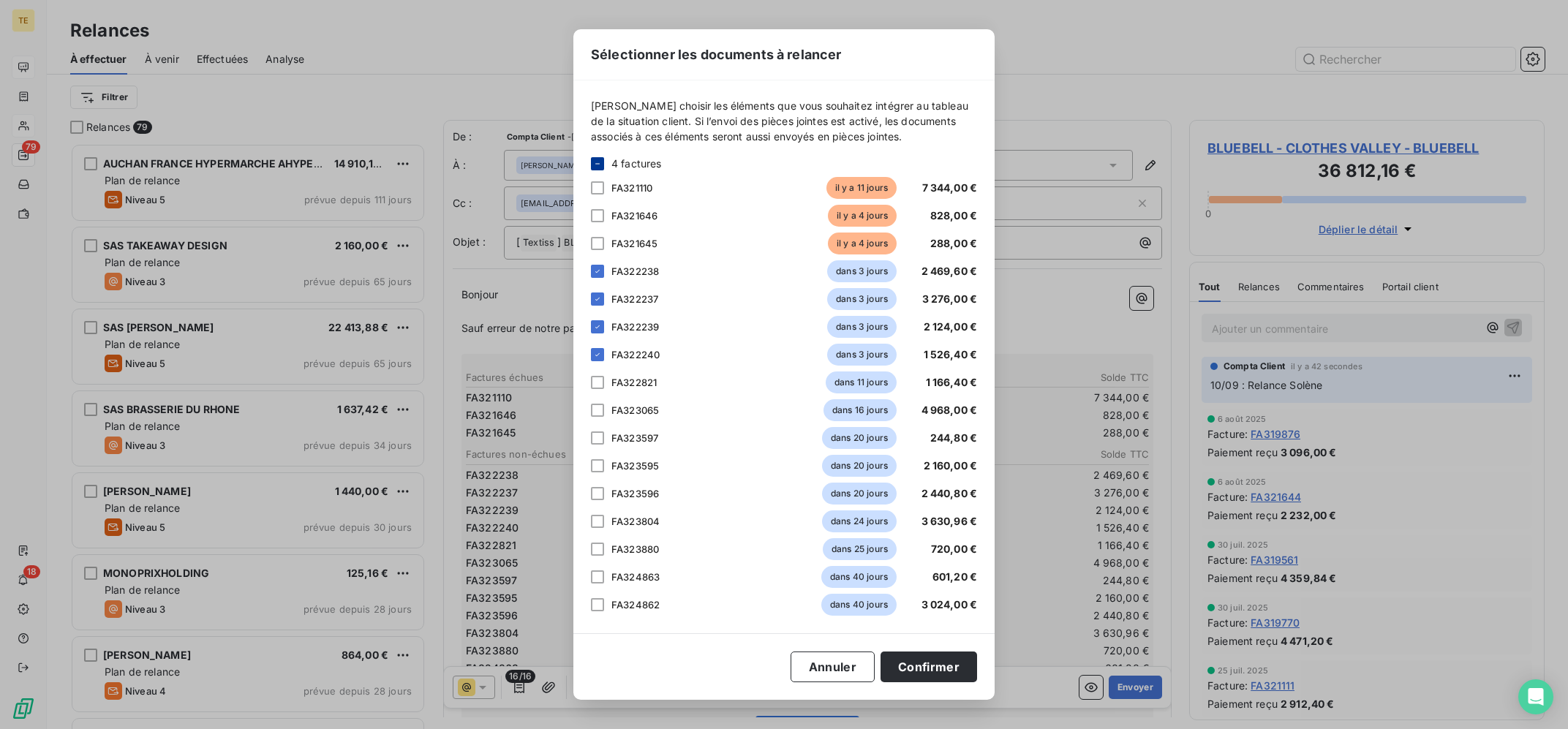
click at [605, 246] on div "FA321645 il y a 4 jours 288,00 €" at bounding box center [784, 243] width 386 height 22
drag, startPoint x: 604, startPoint y: 245, endPoint x: 598, endPoint y: 224, distance: 21.8
click at [603, 245] on div at bounding box center [598, 244] width 13 height 13
click at [598, 217] on div at bounding box center [598, 216] width 13 height 13
click at [598, 189] on div at bounding box center [598, 188] width 13 height 13
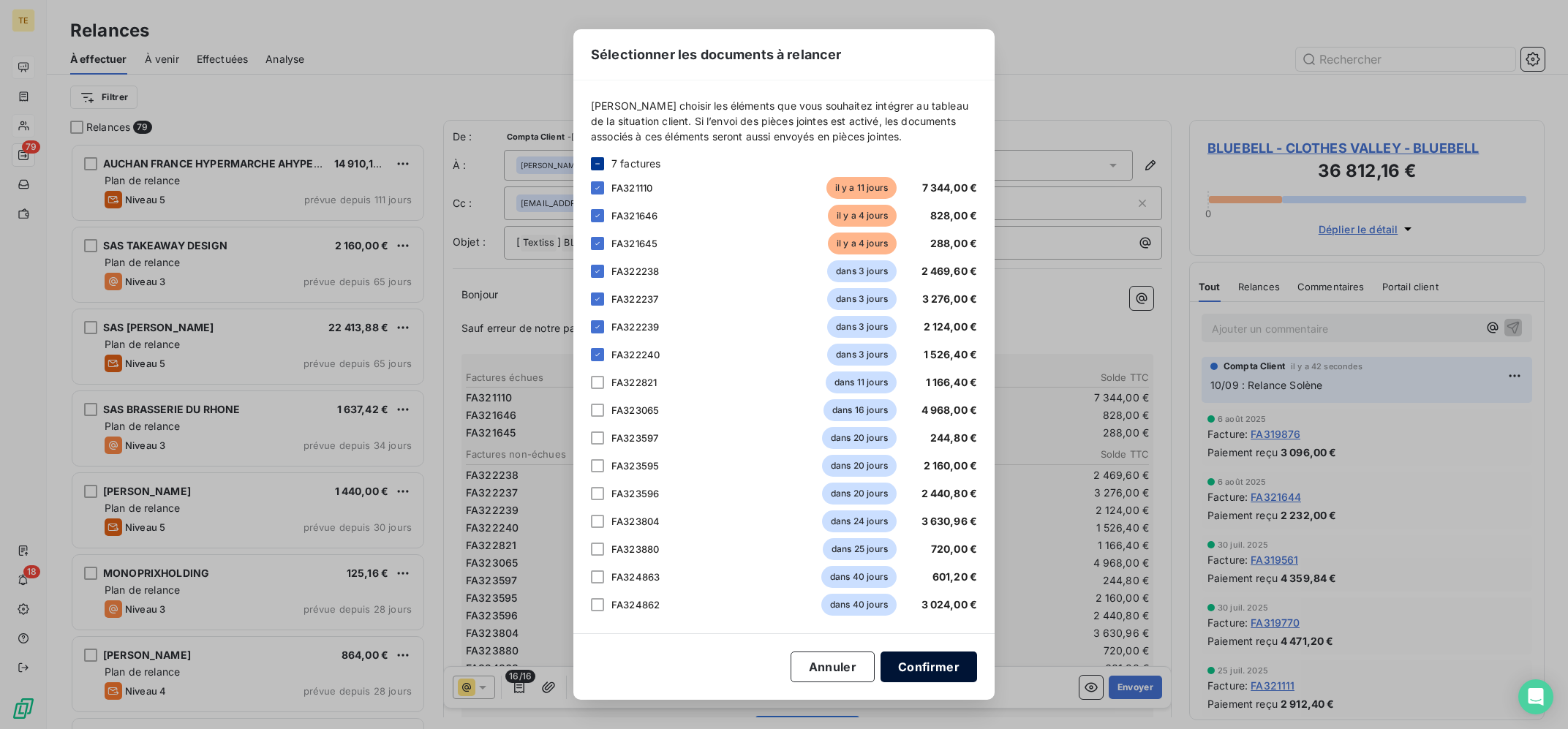
click at [928, 665] on button "Confirmer" at bounding box center [929, 667] width 97 height 31
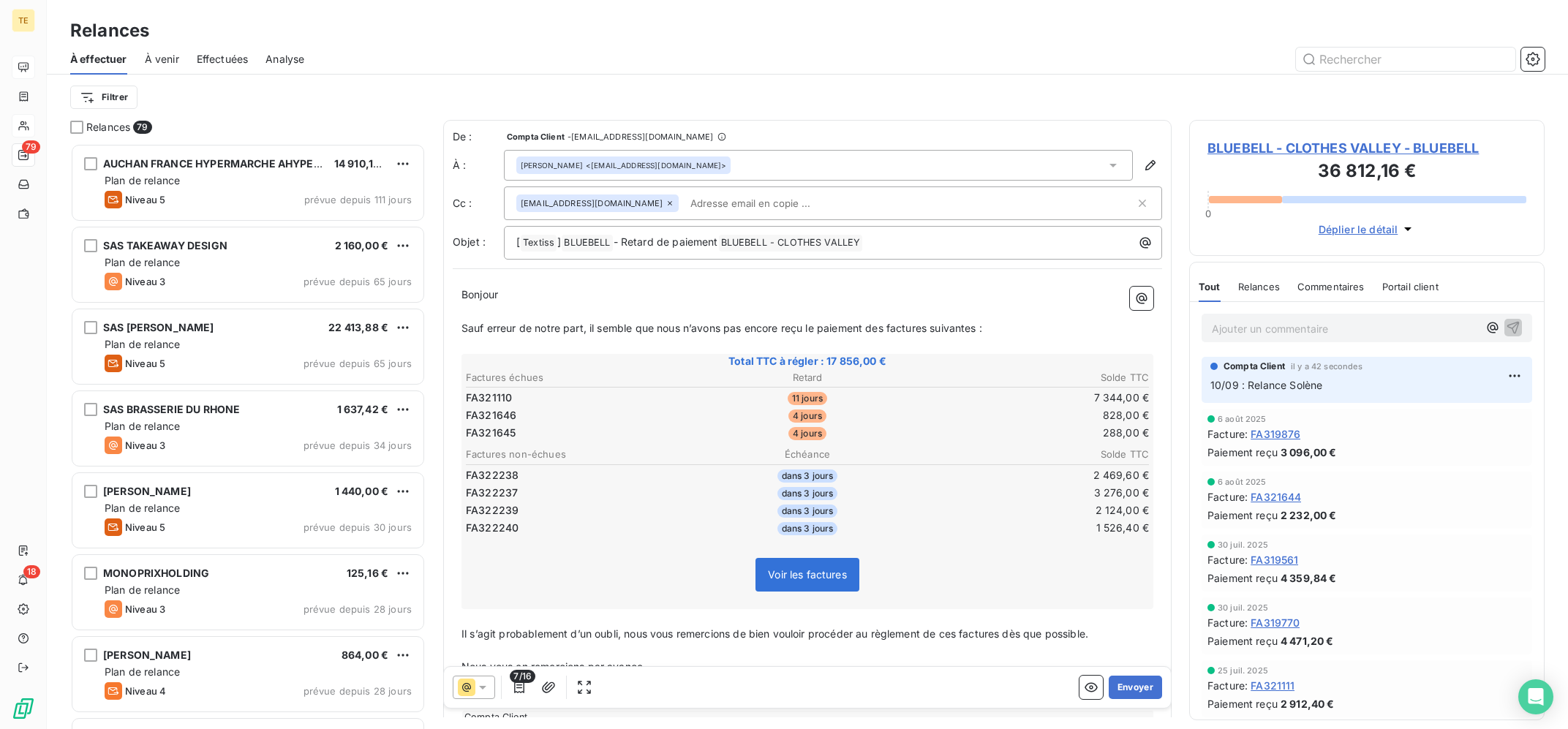
click at [482, 691] on icon at bounding box center [482, 687] width 14 height 14
click at [1134, 687] on button "Envoyer" at bounding box center [1136, 687] width 54 height 23
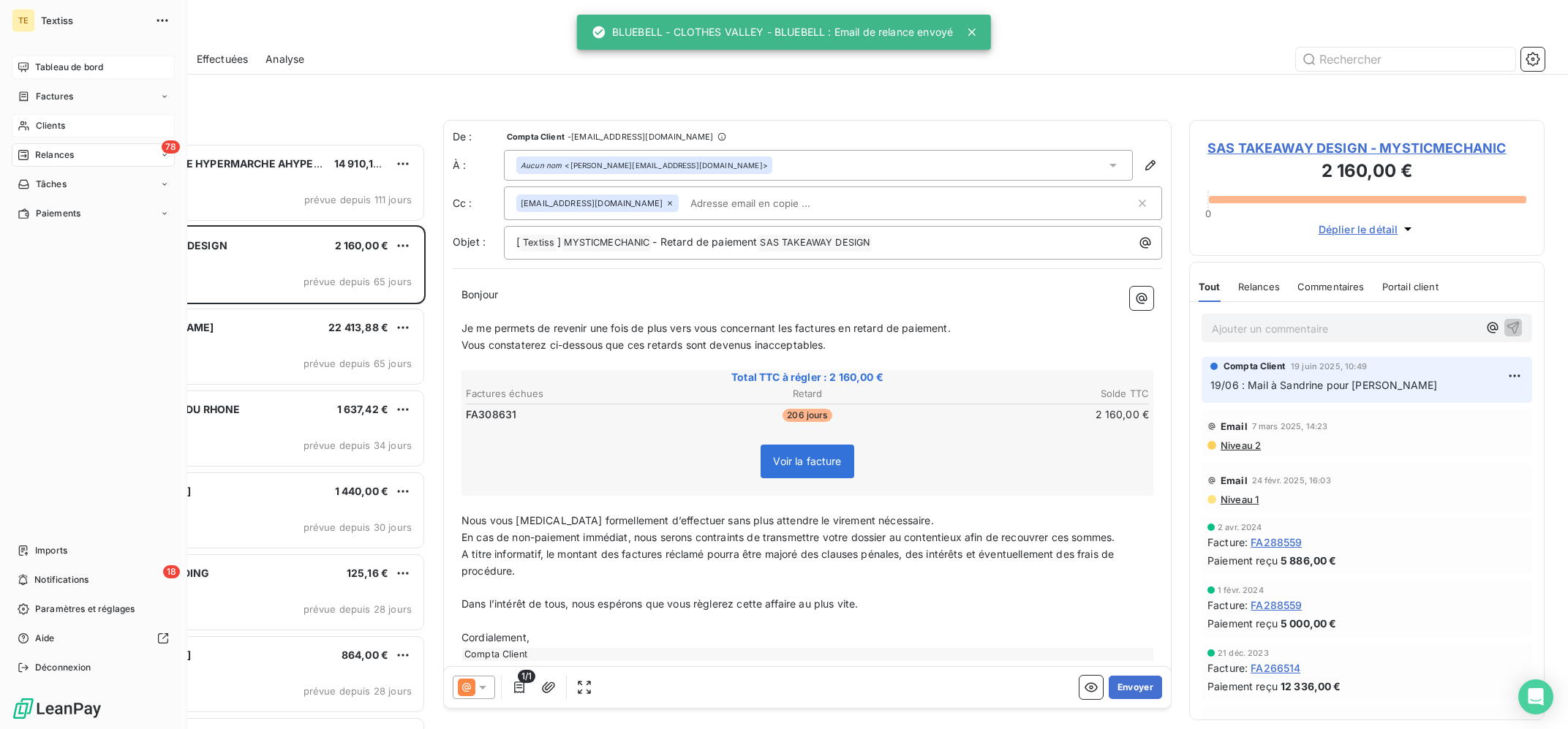
click at [34, 149] on div "Relances" at bounding box center [45, 155] width 57 height 13
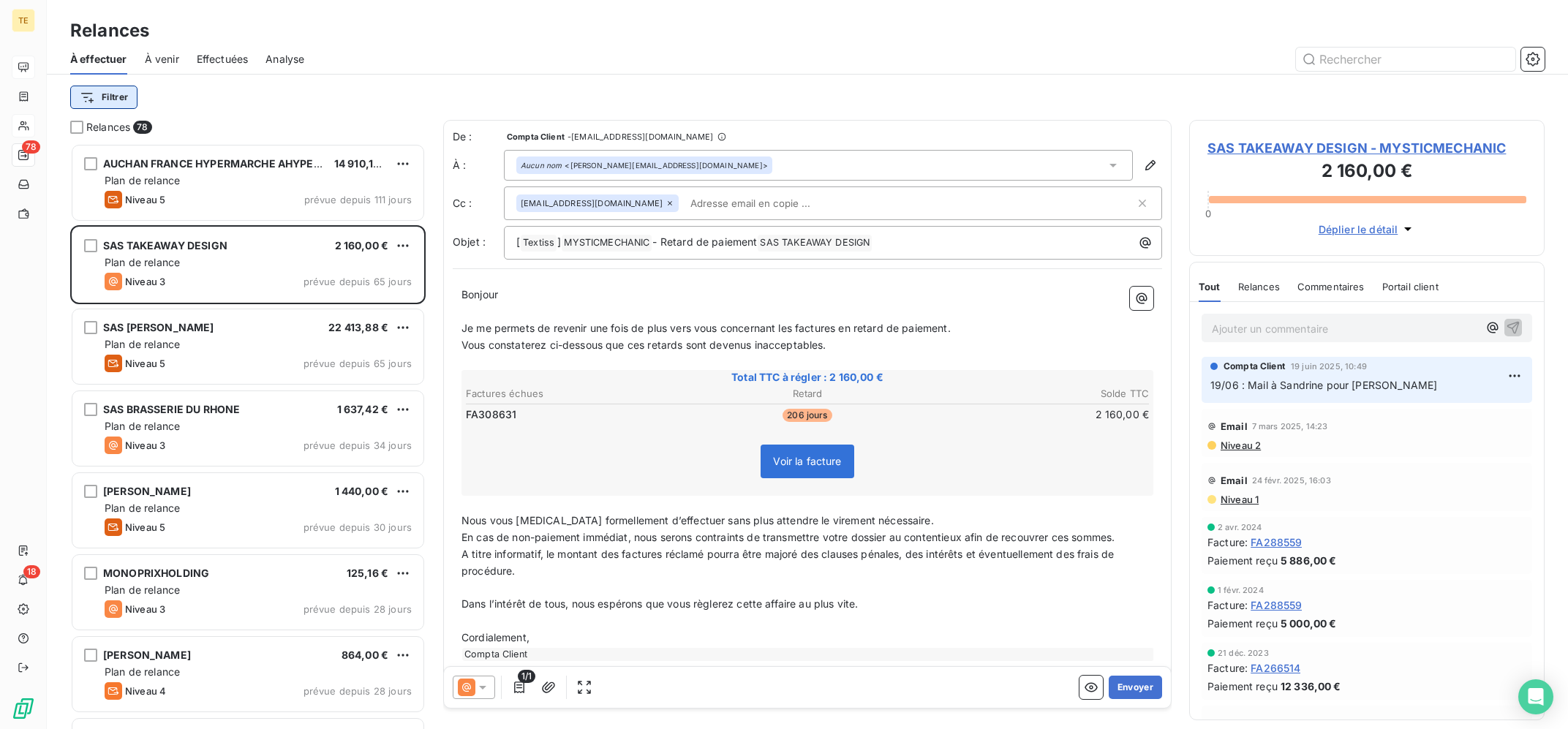
click at [119, 92] on html "TE 78 18 Relances À effectuer À venir Effectuées Analyse Filtrer Relances 78 AU…" at bounding box center [784, 364] width 1568 height 729
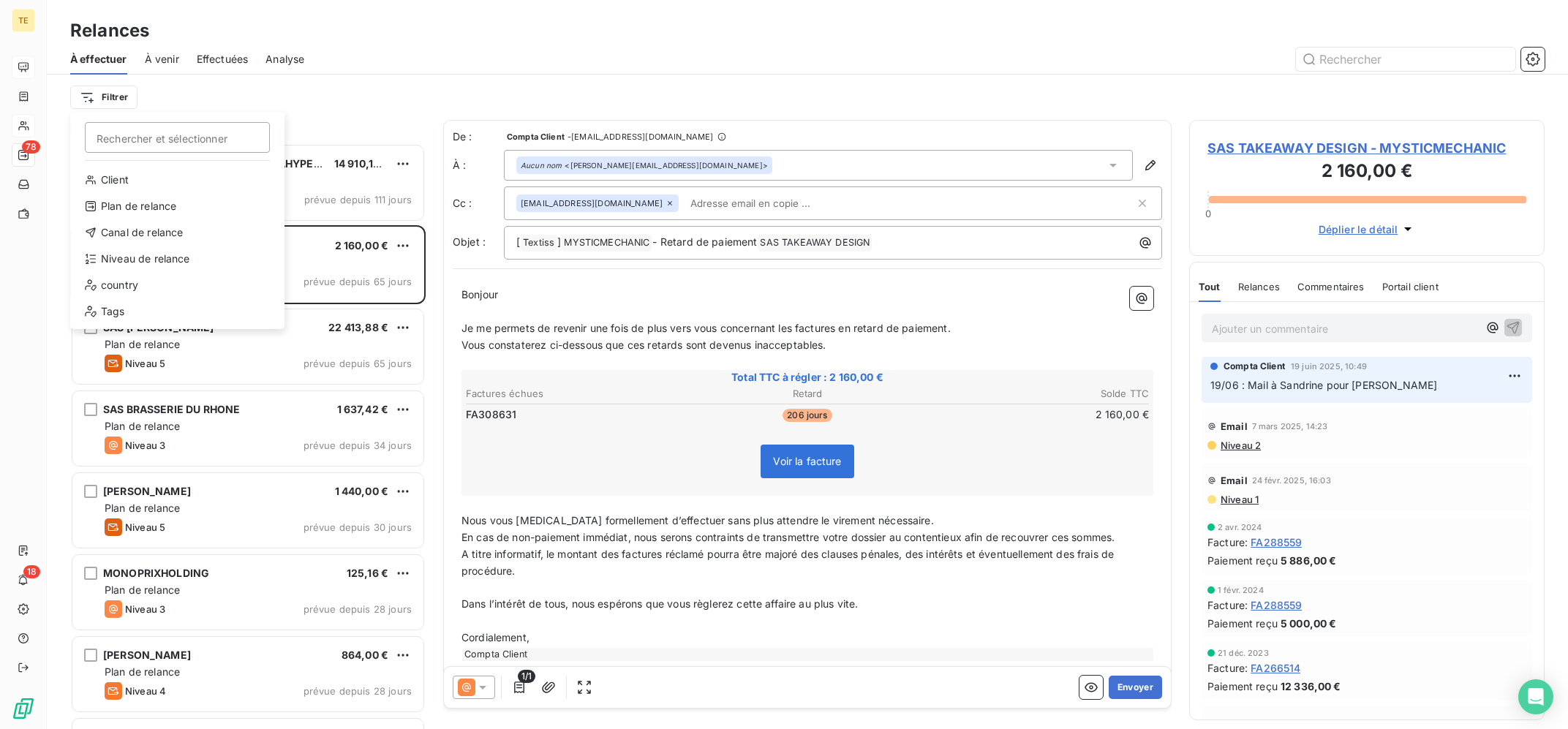
scroll to position [585, 355]
click at [152, 257] on div "Niveau de relance" at bounding box center [177, 259] width 202 height 23
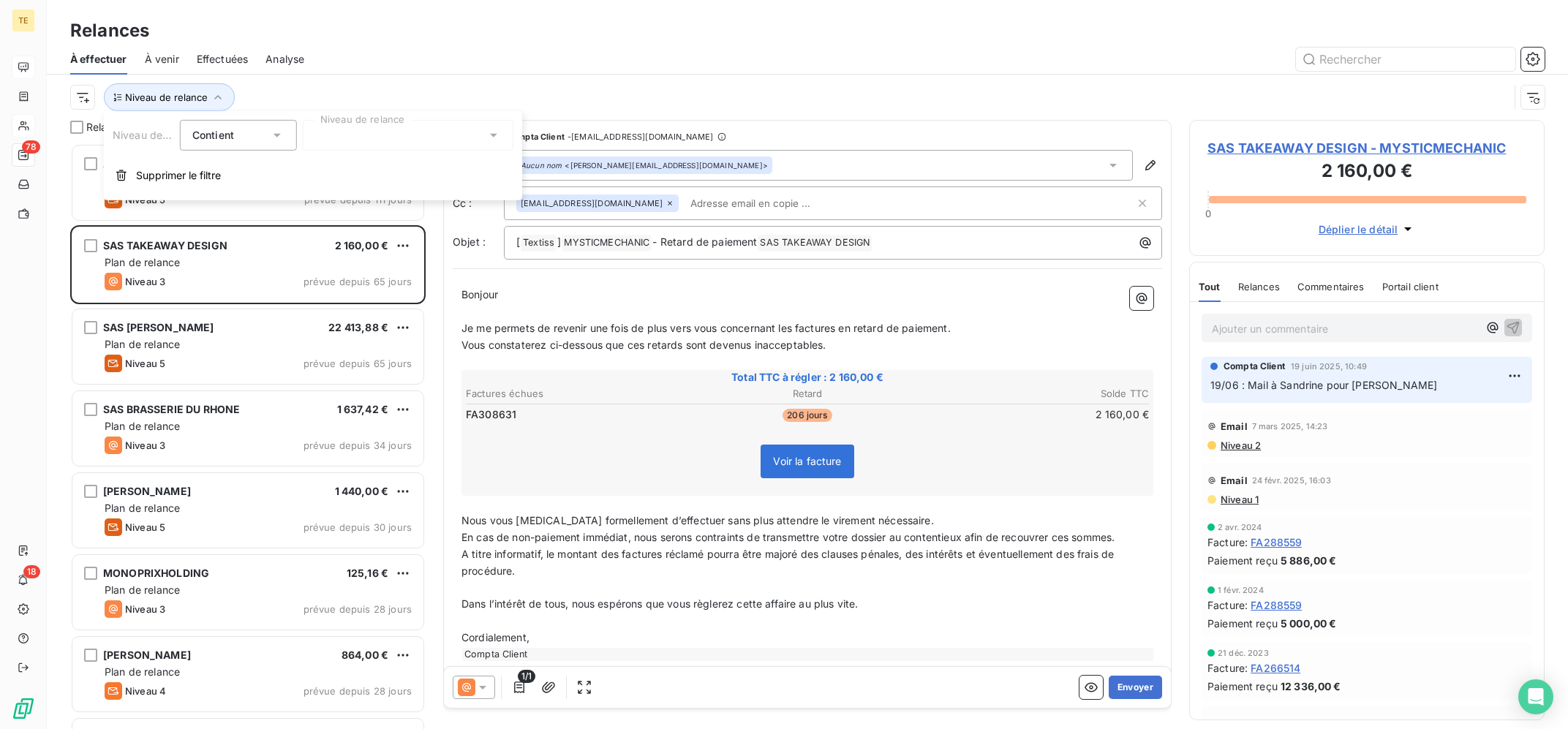
click at [334, 142] on div at bounding box center [409, 135] width 211 height 31
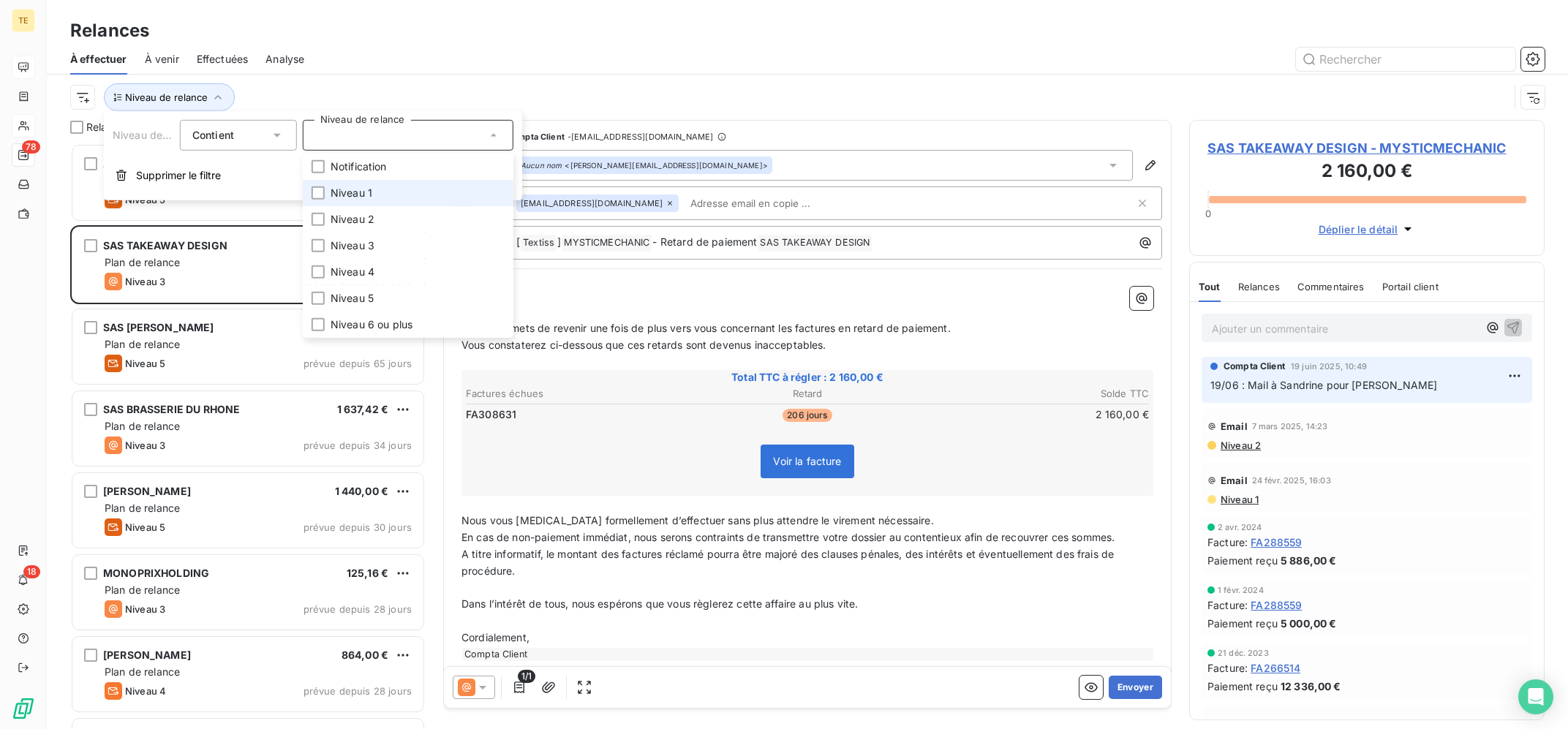
click at [356, 194] on span "Niveau 1" at bounding box center [351, 193] width 41 height 14
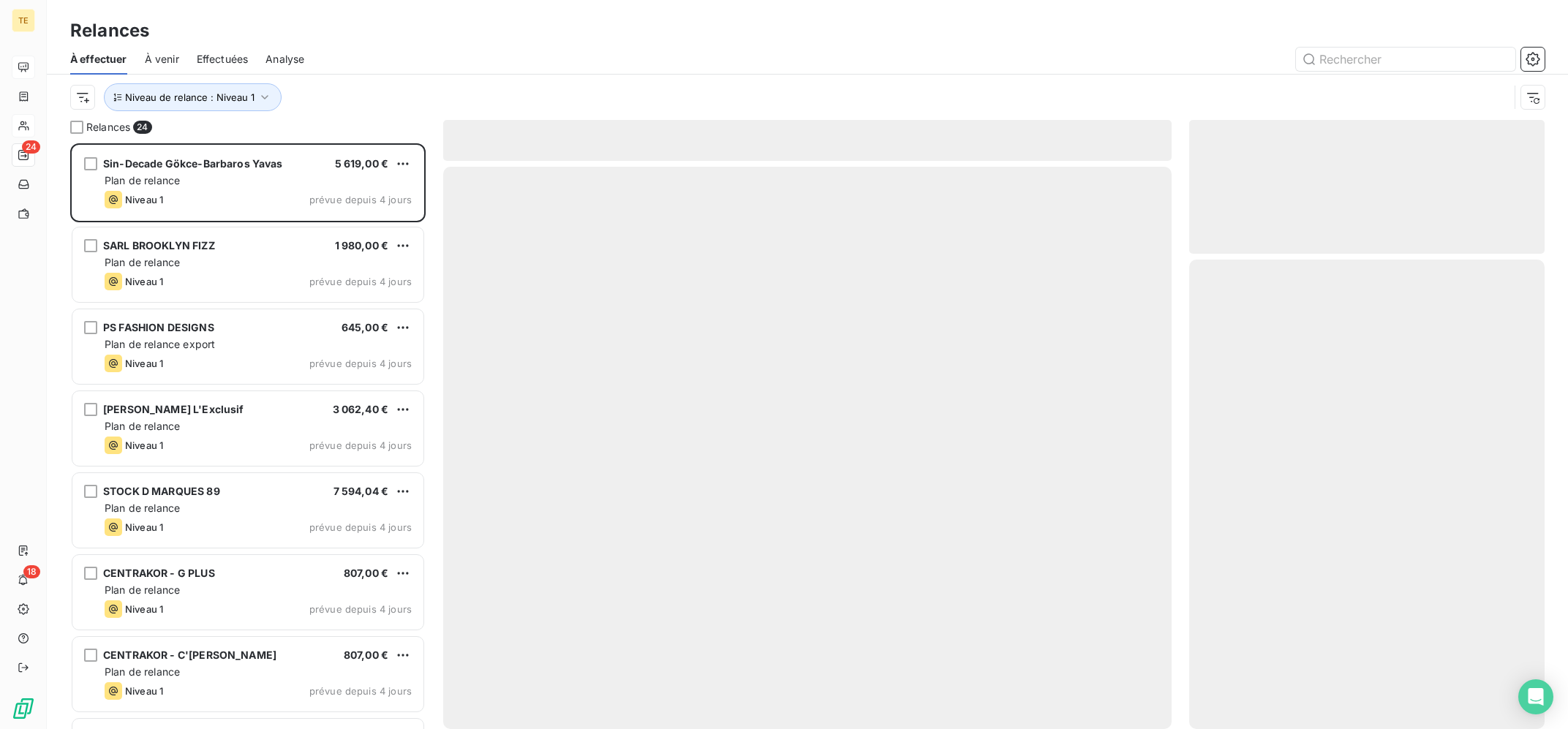
click at [642, 62] on div at bounding box center [933, 59] width 1224 height 23
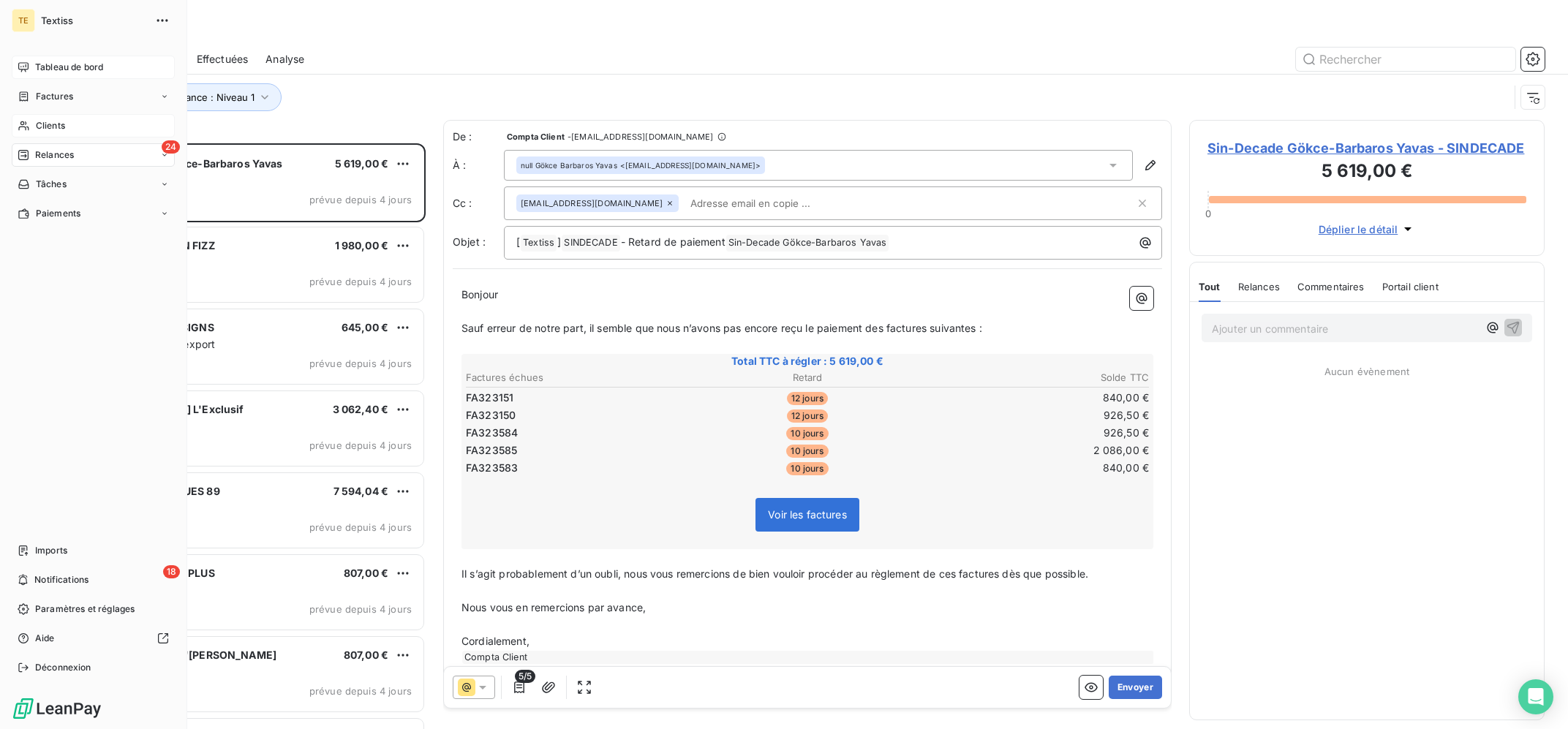
click at [36, 146] on div "24 Relances" at bounding box center [93, 154] width 163 height 23
click at [58, 120] on span "Clients" at bounding box center [50, 126] width 29 height 13
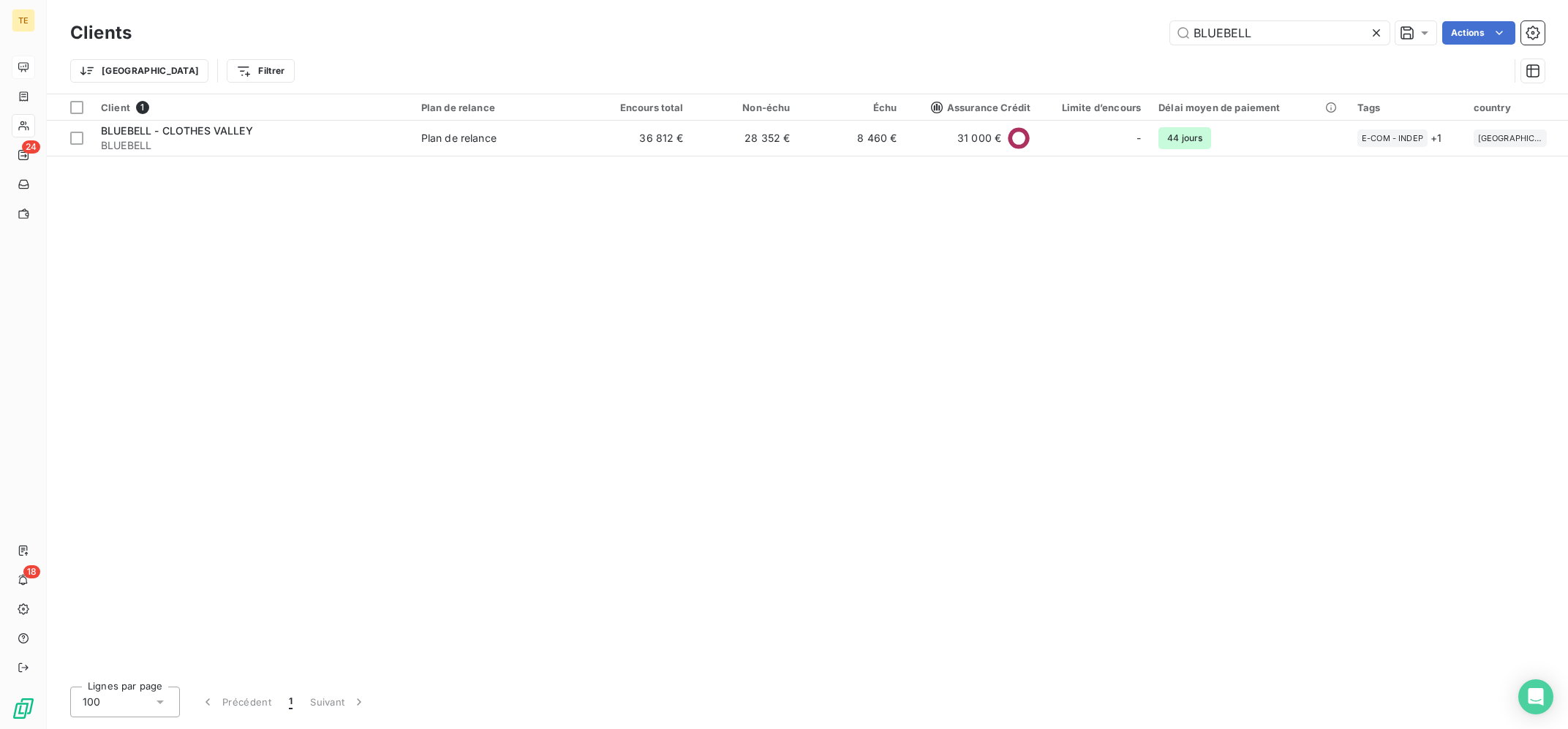
drag, startPoint x: 1295, startPoint y: 41, endPoint x: 1073, endPoint y: 42, distance: 222.0
click at [1171, 44] on input "BLUEBELL" at bounding box center [1280, 33] width 220 height 23
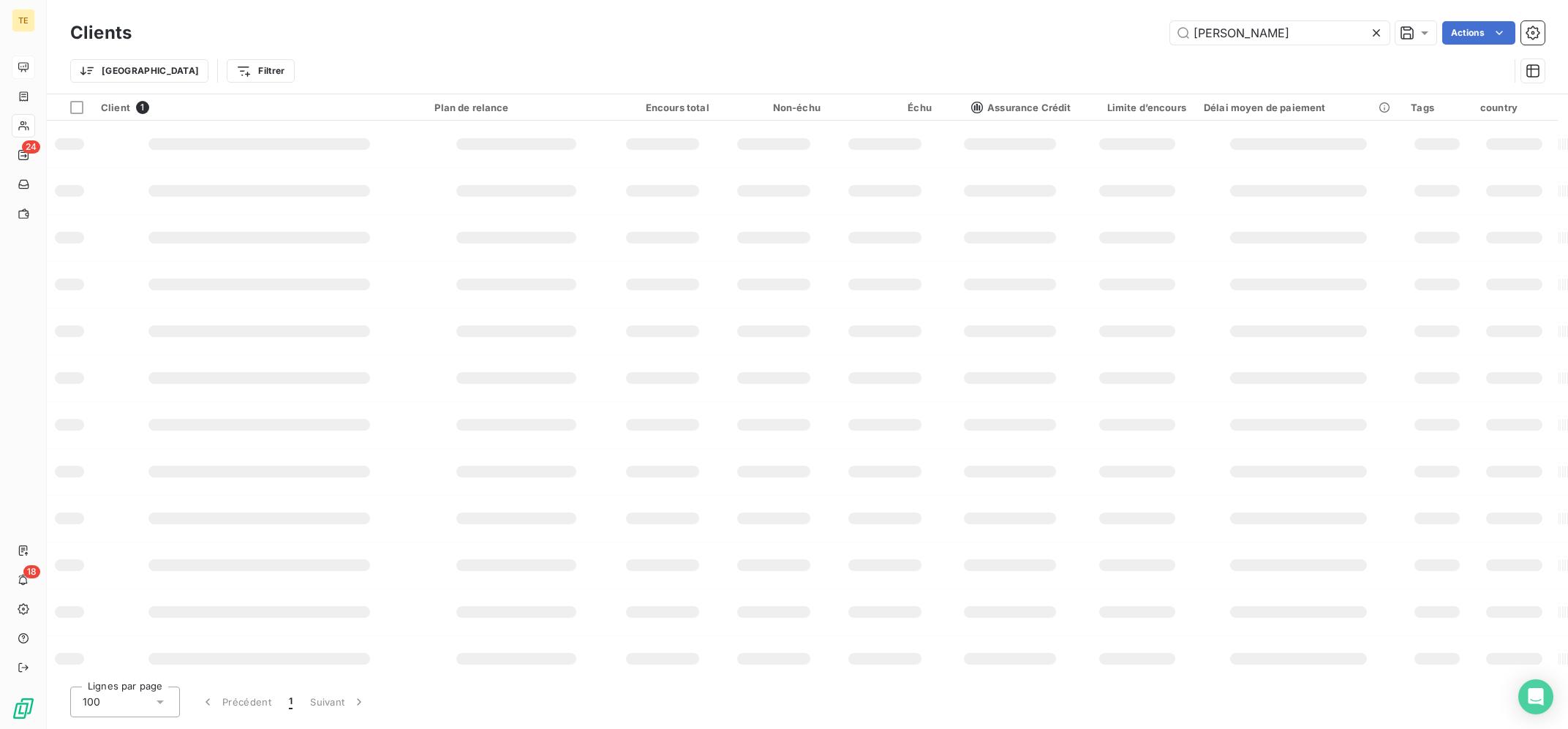
type input "[PERSON_NAME]"
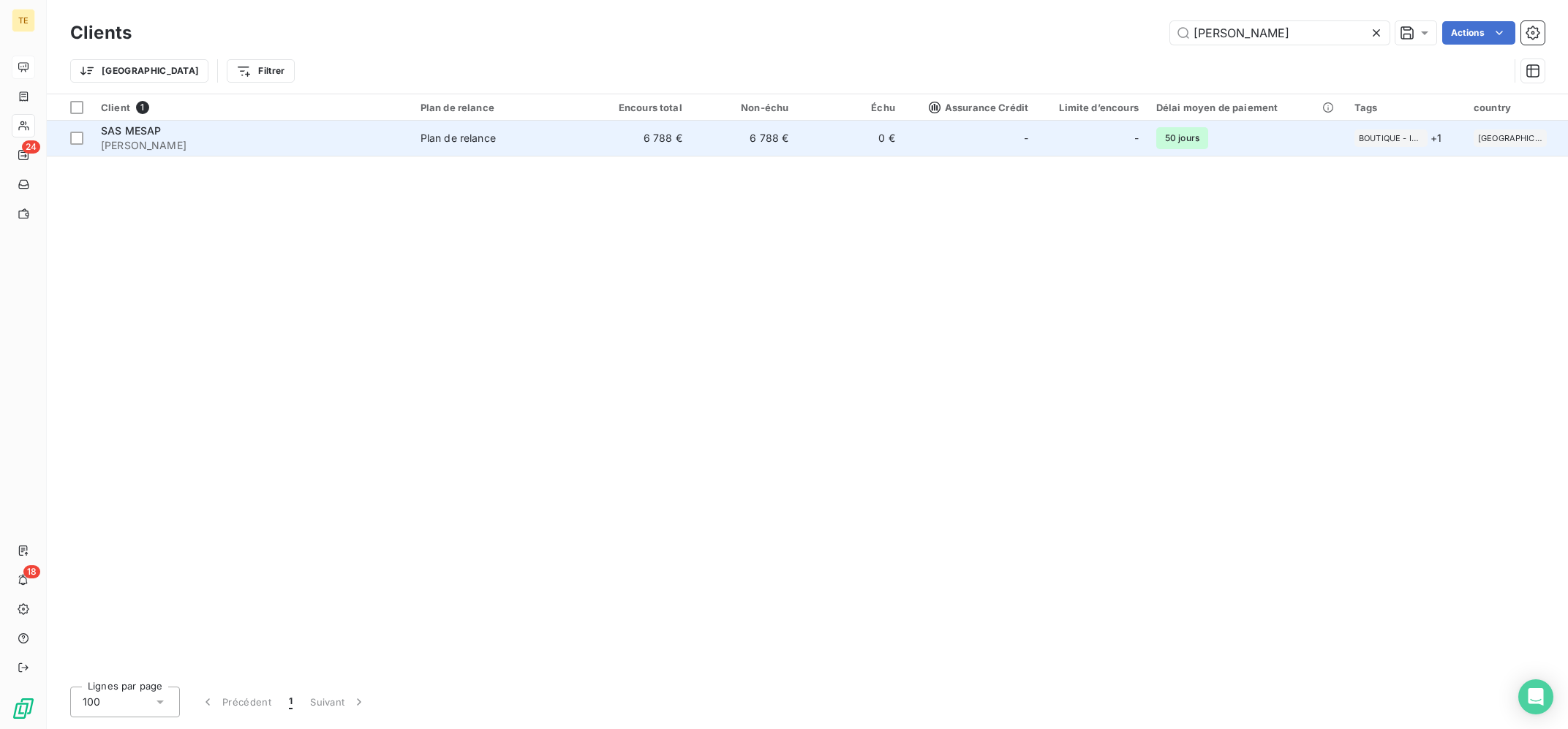
click at [475, 152] on td "Plan de relance" at bounding box center [498, 138] width 174 height 35
